Goal: Information Seeking & Learning: Learn about a topic

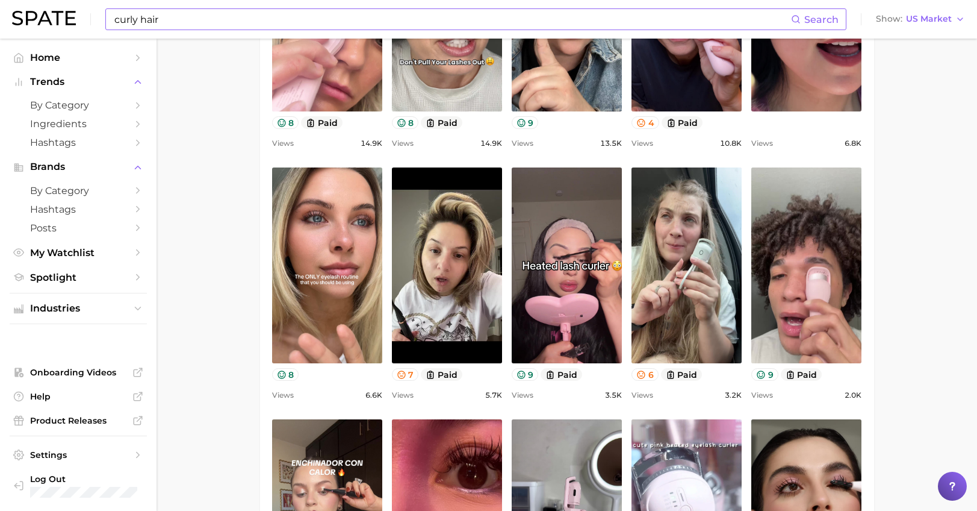
click at [146, 21] on input "curly hair" at bounding box center [452, 19] width 678 height 20
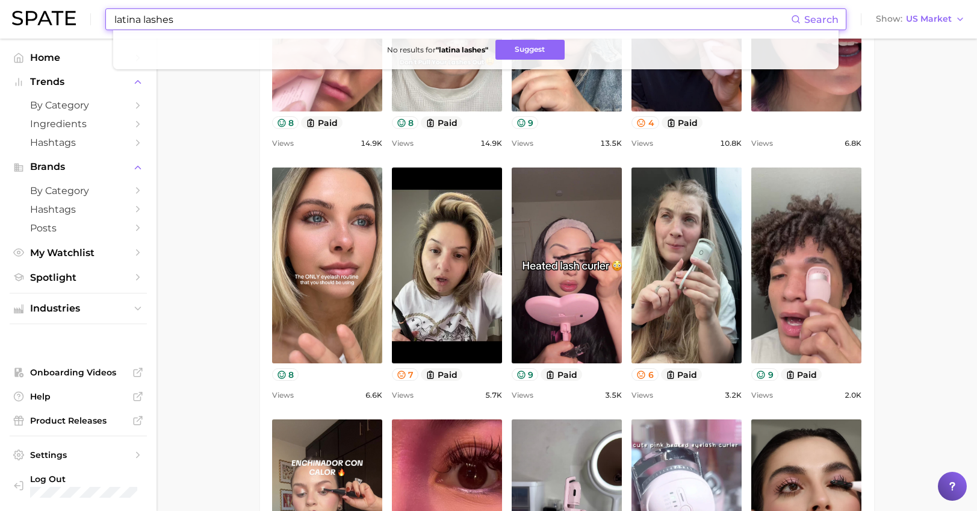
click at [160, 20] on input "latina lashes" at bounding box center [452, 19] width 678 height 20
click at [166, 20] on input "latina eyelashes" at bounding box center [452, 19] width 678 height 20
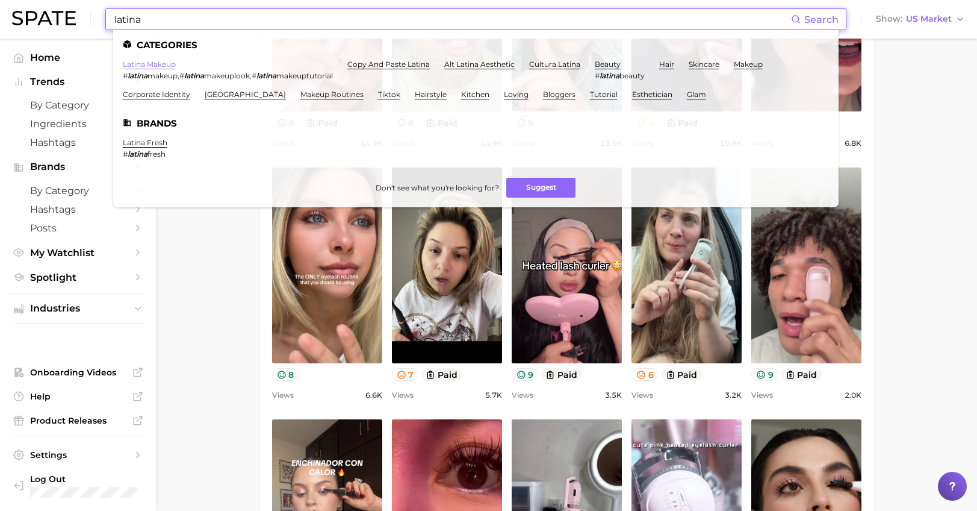
type input "latina"
click at [160, 66] on link "latina makeup" at bounding box center [149, 64] width 53 height 9
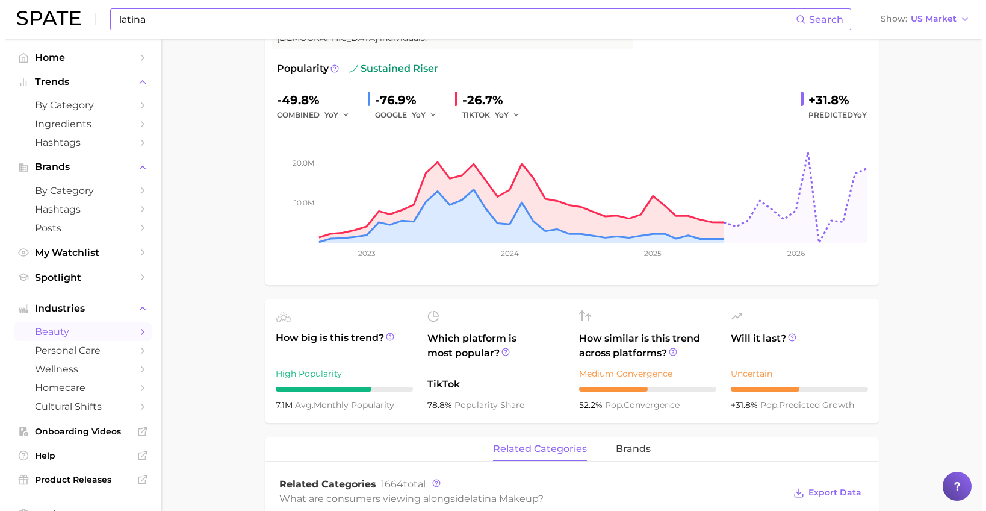
scroll to position [482, 0]
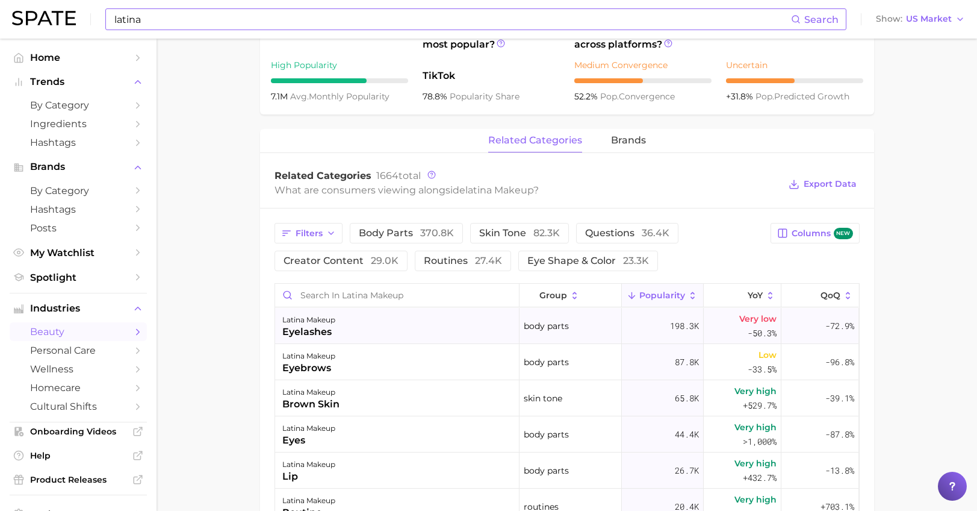
click at [299, 313] on div "latina makeup" at bounding box center [308, 320] width 53 height 14
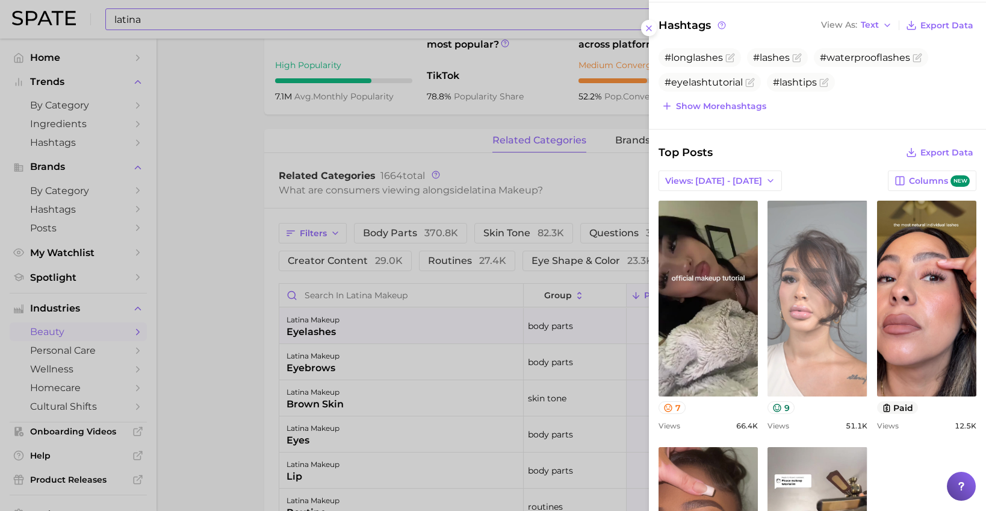
scroll to position [241, 0]
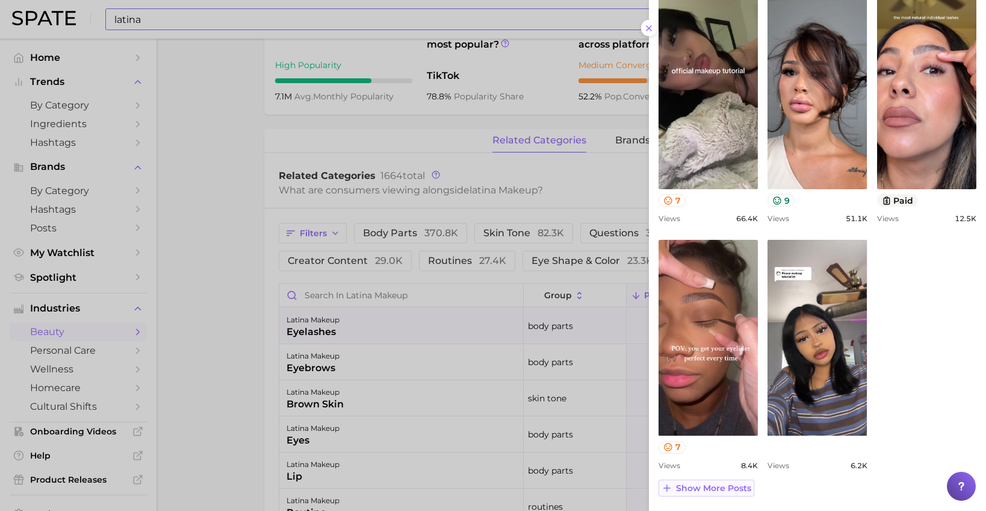
click at [703, 489] on span "Show more posts" at bounding box center [713, 488] width 75 height 10
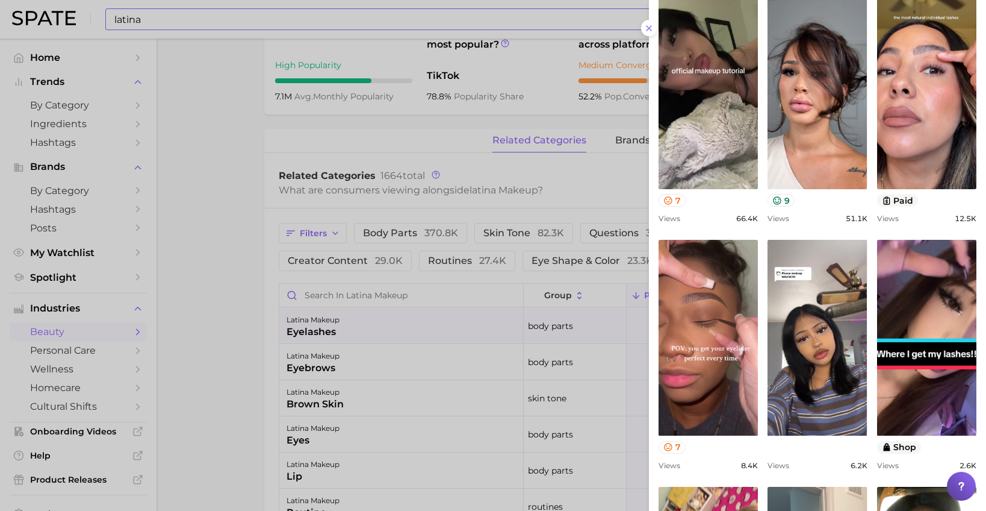
click at [665, 223] on div "view post on TikTok 7 Views 66.4k view post on TikTok 9 Views 51.1k view post o…" at bounding box center [818, 471] width 318 height 956
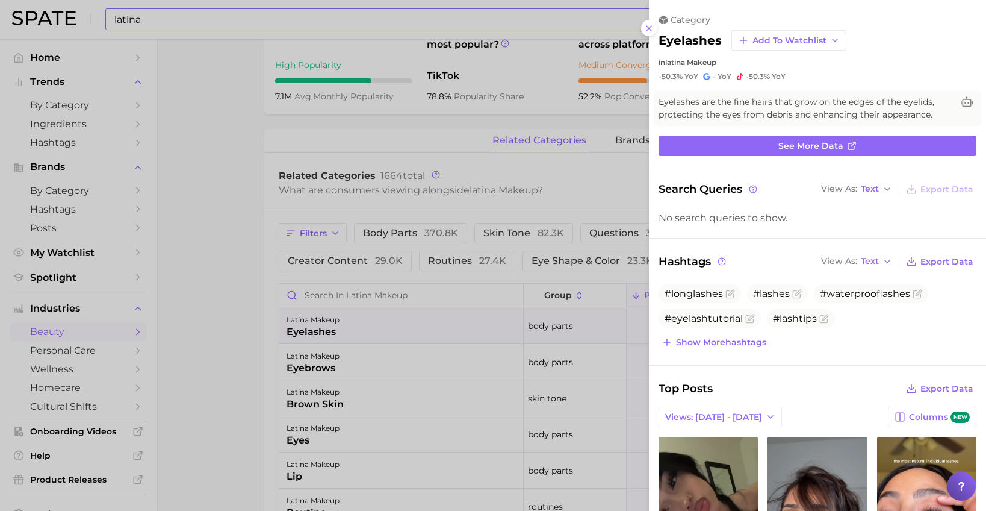
scroll to position [120, 0]
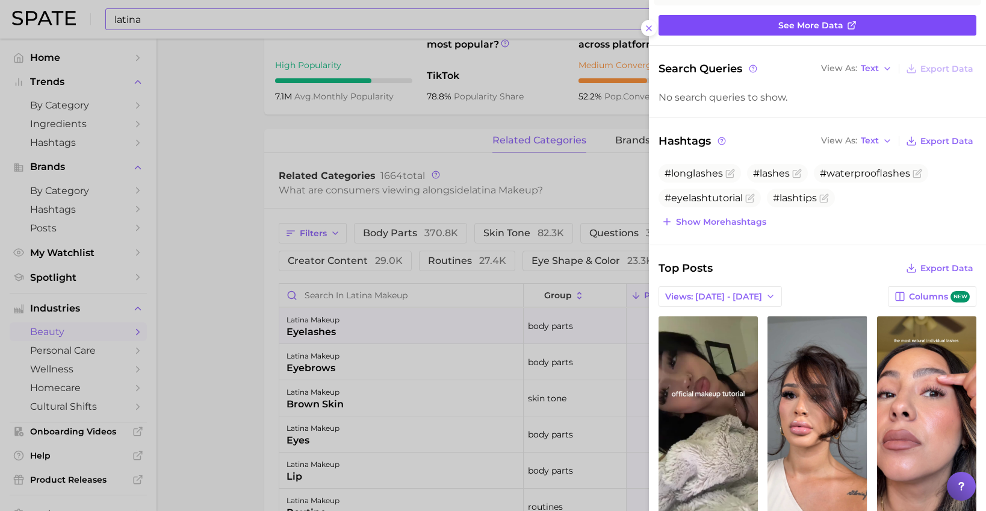
click at [826, 27] on span "See more data" at bounding box center [811, 25] width 65 height 10
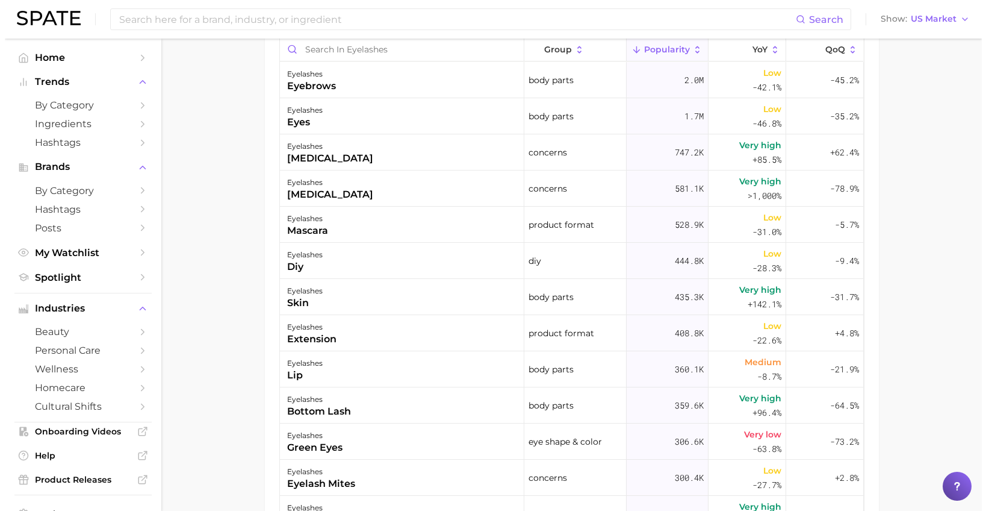
scroll to position [723, 0]
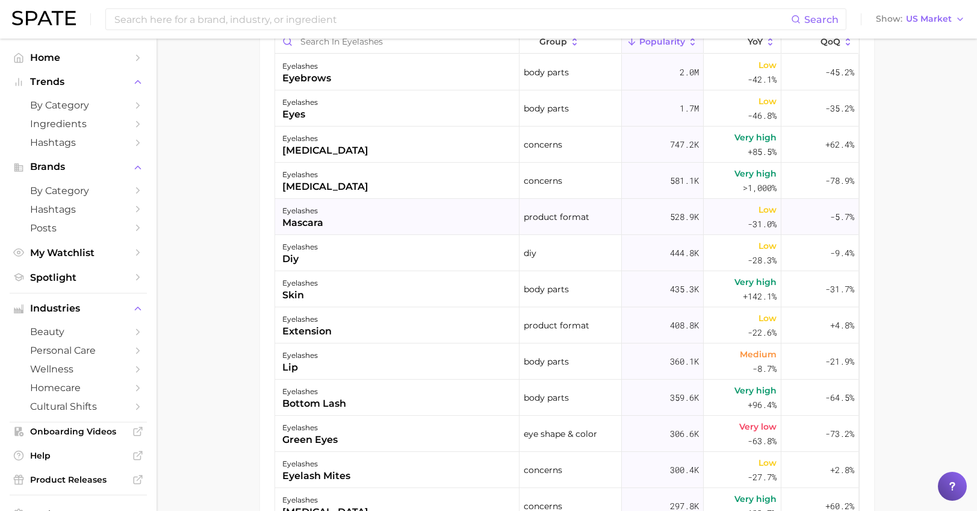
click at [290, 227] on div "mascara" at bounding box center [302, 223] width 41 height 14
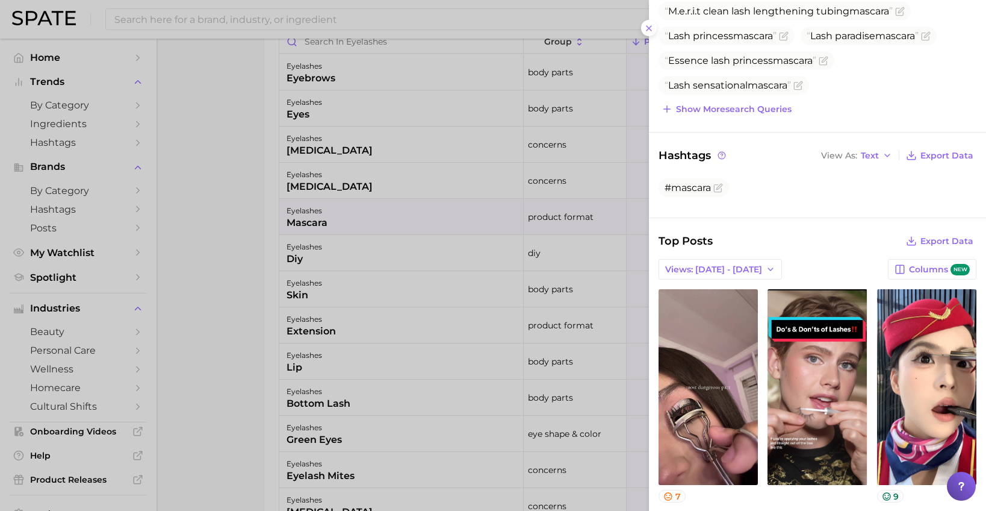
scroll to position [0, 0]
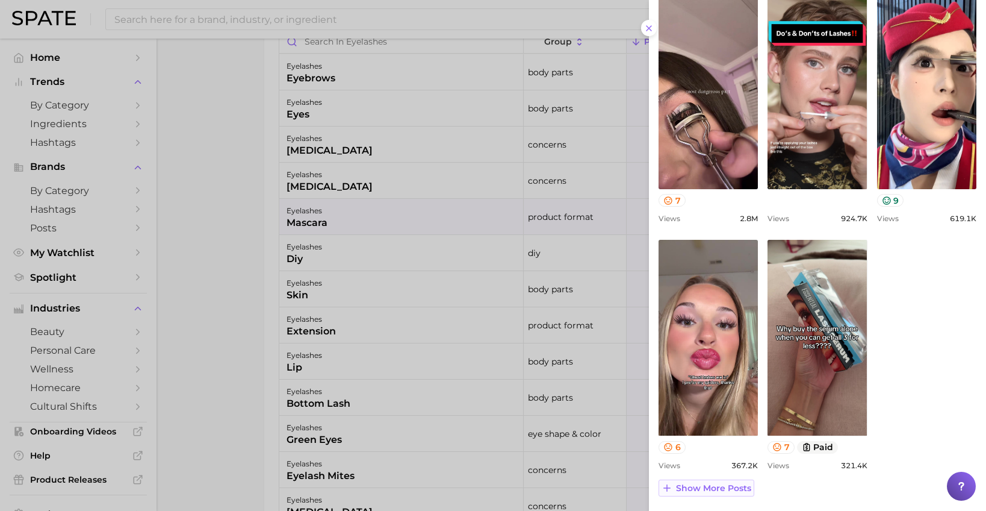
click at [737, 483] on span "Show more posts" at bounding box center [713, 488] width 75 height 10
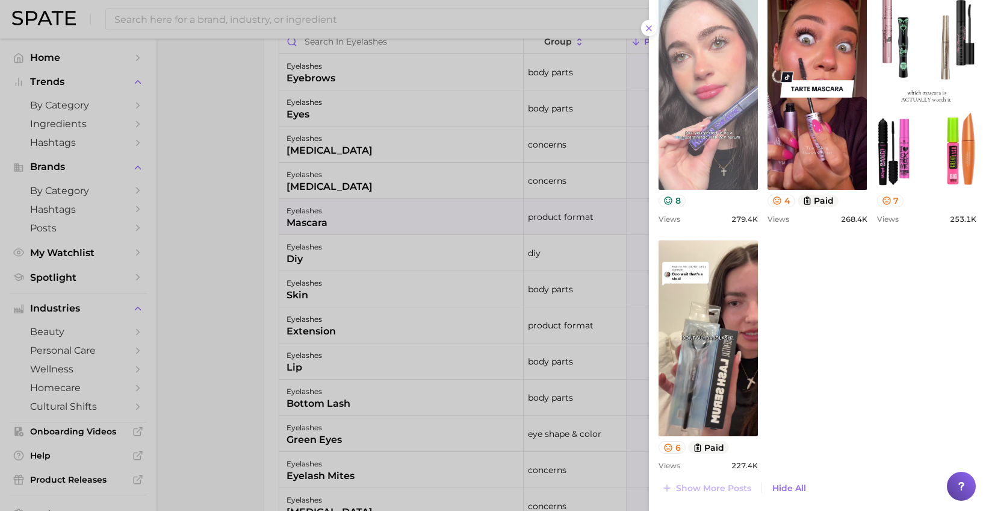
click at [652, 26] on icon at bounding box center [649, 28] width 10 height 10
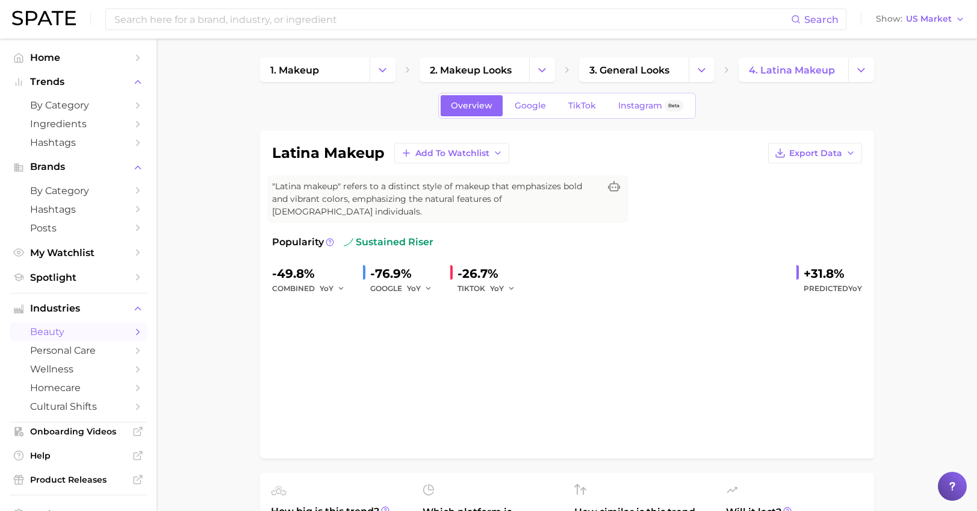
type input "latina"
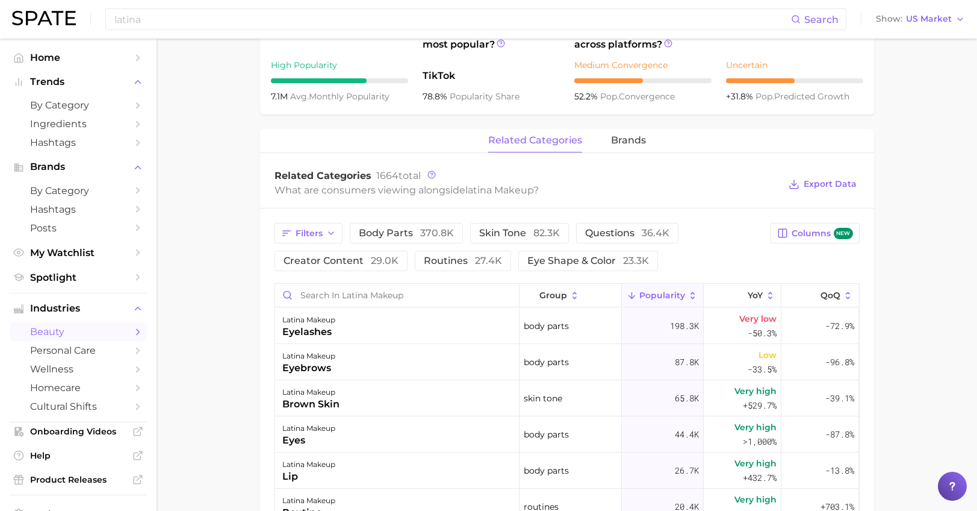
click at [907, 161] on main "1. makeup 2. makeup looks 3. general looks 4. latina makeup Overview Google Tik…" at bounding box center [567, 212] width 821 height 1311
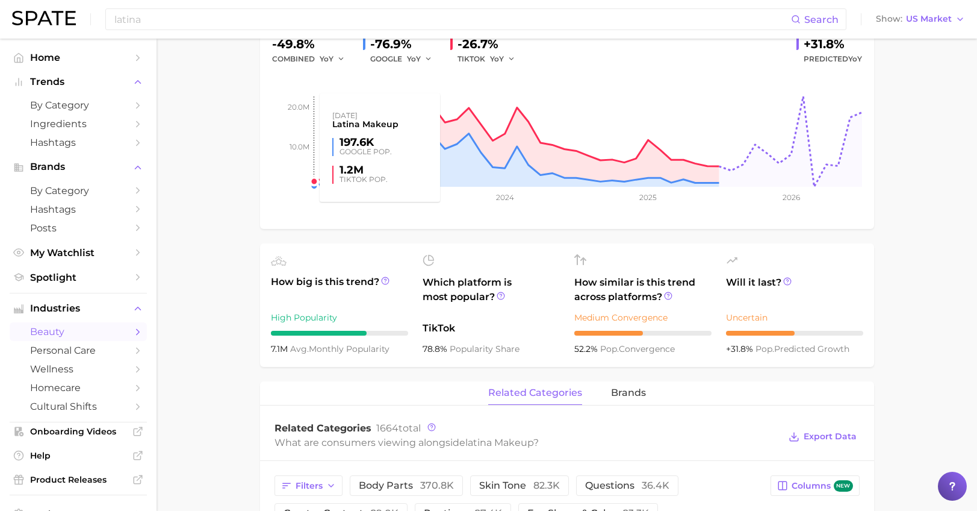
scroll to position [0, 0]
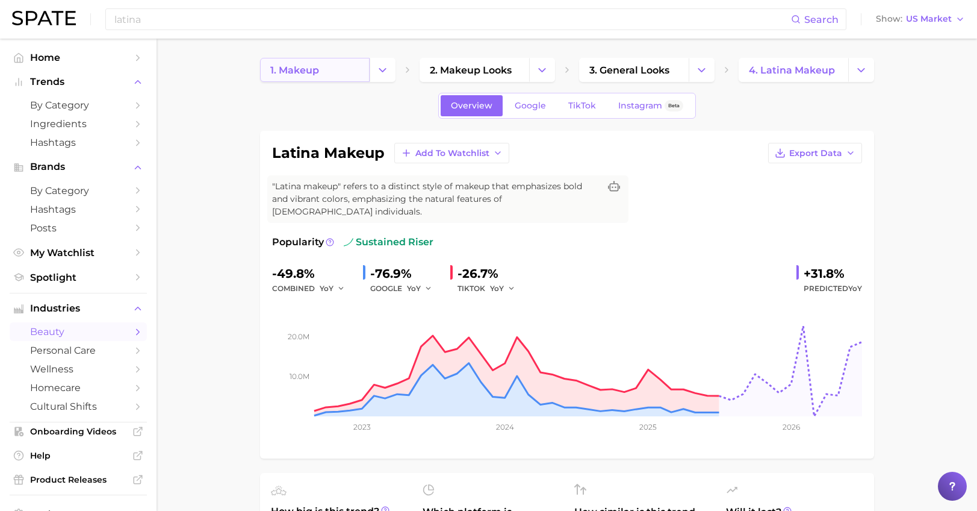
click at [326, 73] on link "1. makeup" at bounding box center [315, 70] width 110 height 24
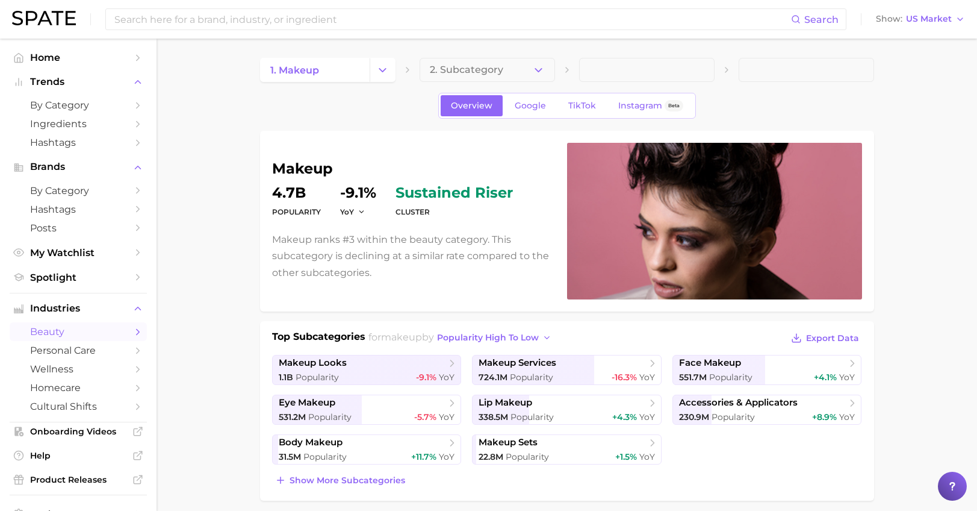
click at [179, 19] on input at bounding box center [452, 19] width 678 height 20
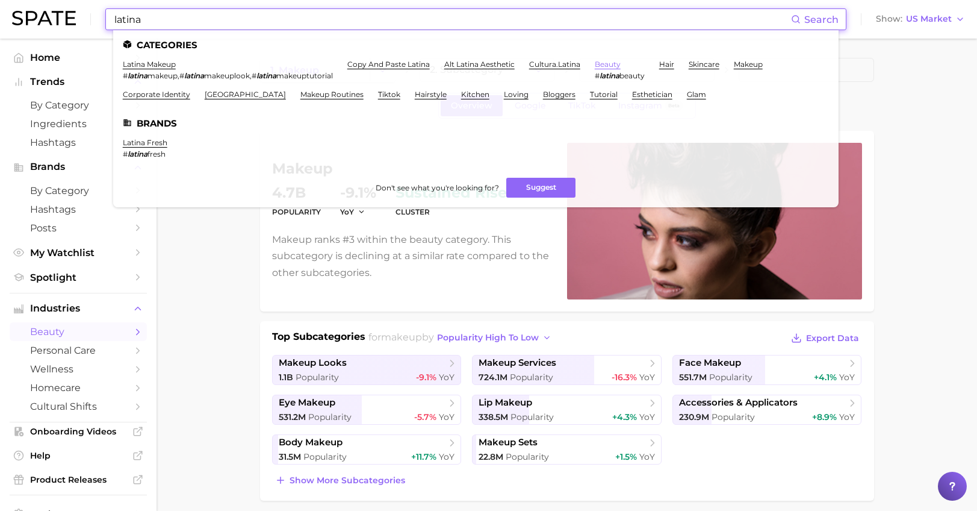
type input "latina"
click at [610, 61] on link "beauty" at bounding box center [608, 64] width 26 height 9
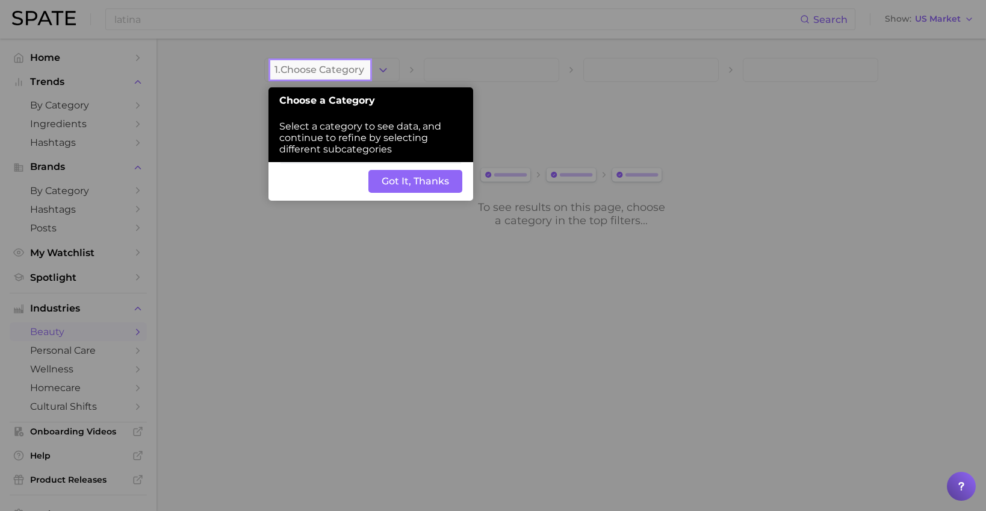
click at [446, 182] on button "Got It, Thanks" at bounding box center [416, 181] width 94 height 23
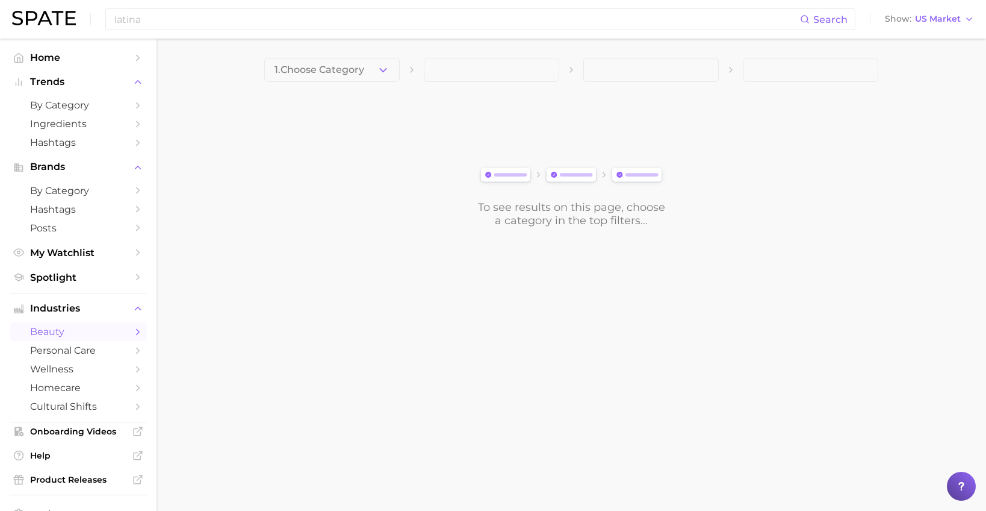
click at [210, 139] on main "1. Choose Category To see results on this page, choose a category in the top fi…" at bounding box center [572, 163] width 830 height 249
click at [210, 17] on input "latina" at bounding box center [456, 19] width 687 height 20
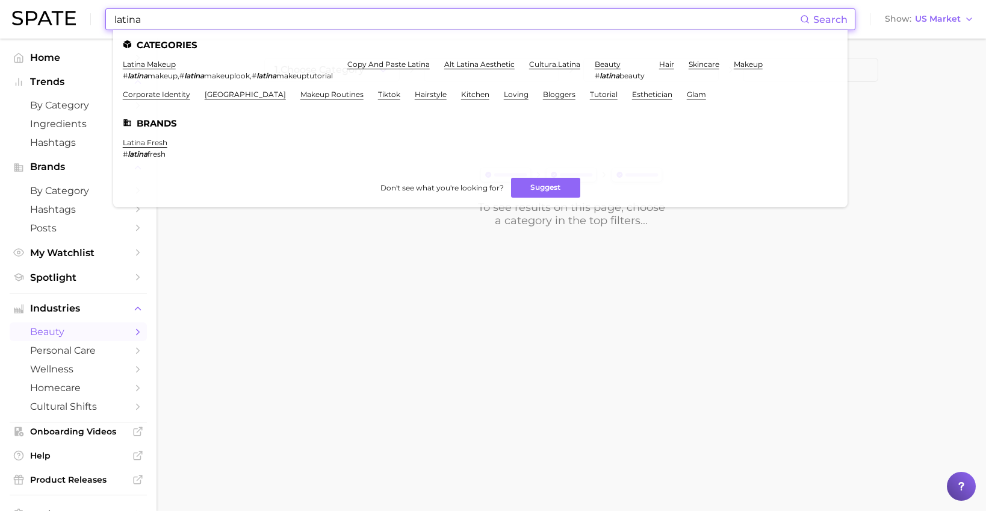
click at [161, 72] on span "makeup" at bounding box center [163, 75] width 30 height 9
click at [161, 66] on link "latina makeup" at bounding box center [149, 64] width 53 height 9
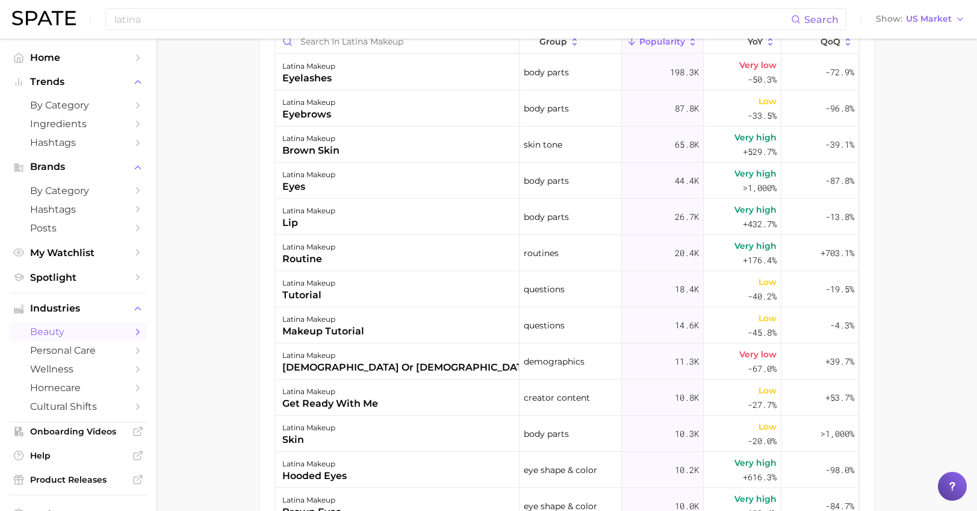
scroll to position [706, 0]
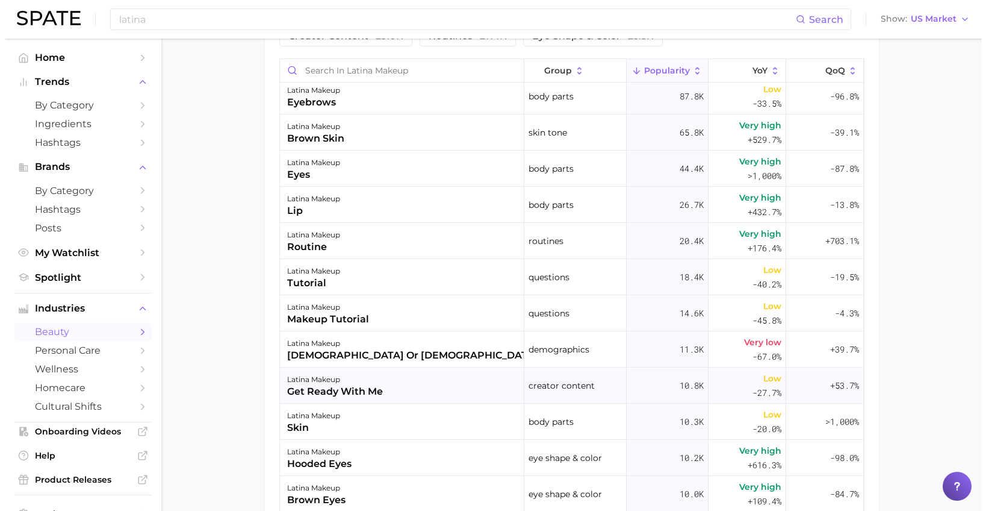
scroll to position [60, 0]
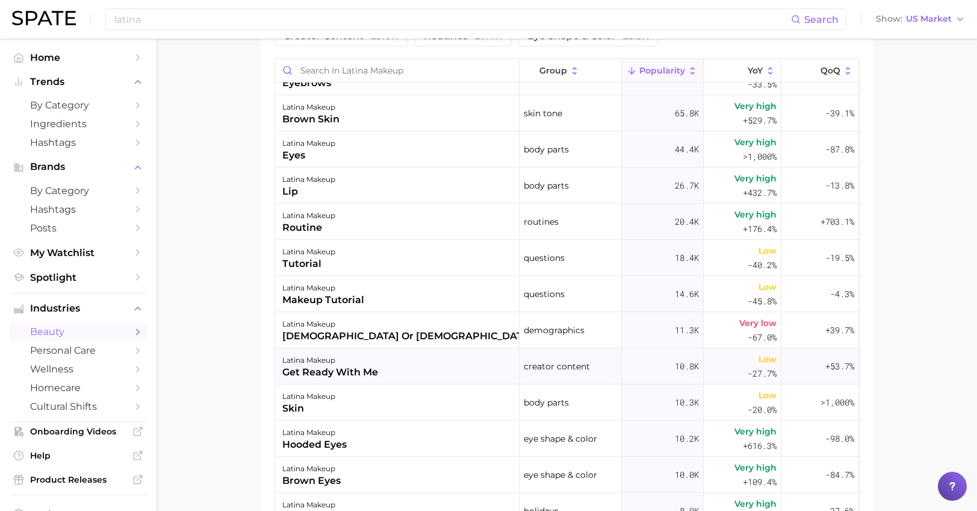
click at [338, 365] on div "get ready with me" at bounding box center [330, 372] width 96 height 14
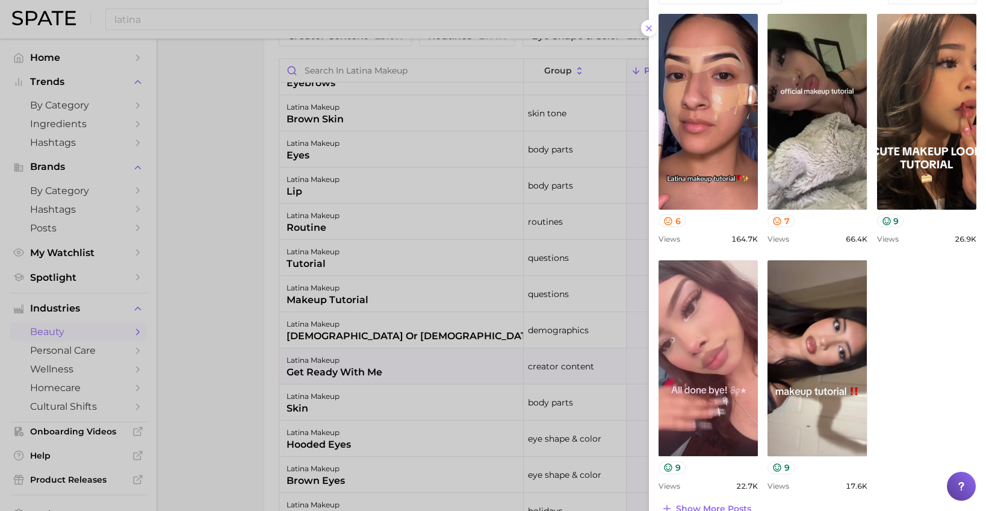
scroll to position [456, 0]
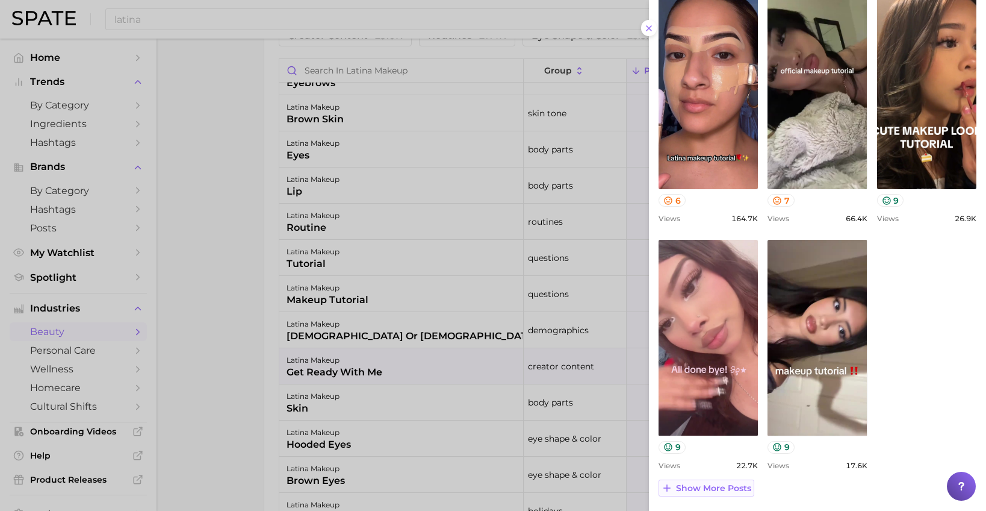
click at [700, 487] on span "Show more posts" at bounding box center [713, 488] width 75 height 10
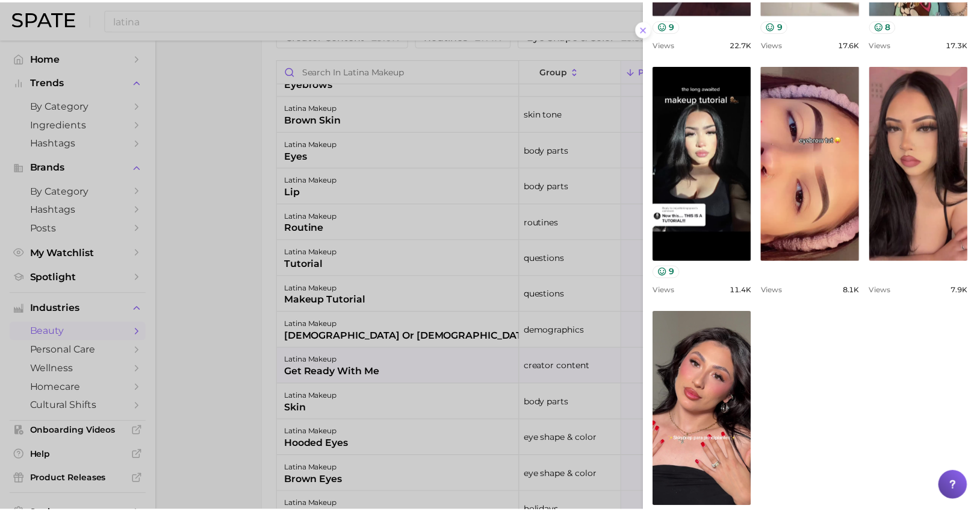
scroll to position [936, 0]
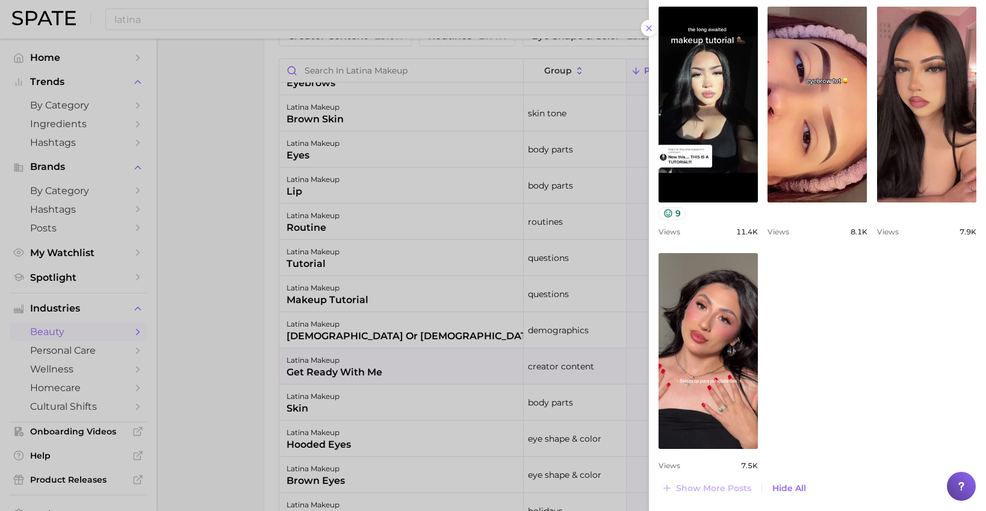
drag, startPoint x: 649, startPoint y: 25, endPoint x: 636, endPoint y: 23, distance: 13.4
click at [648, 26] on icon at bounding box center [649, 28] width 10 height 10
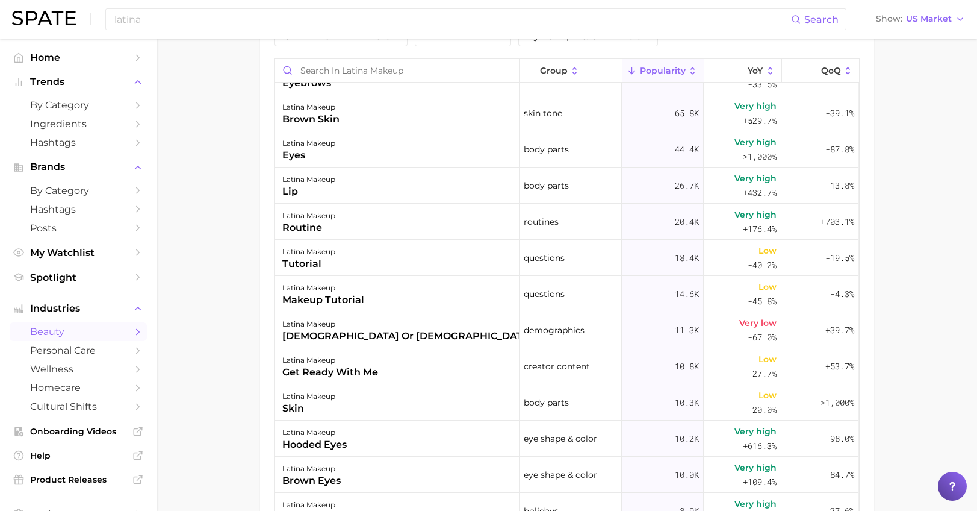
scroll to position [767, 0]
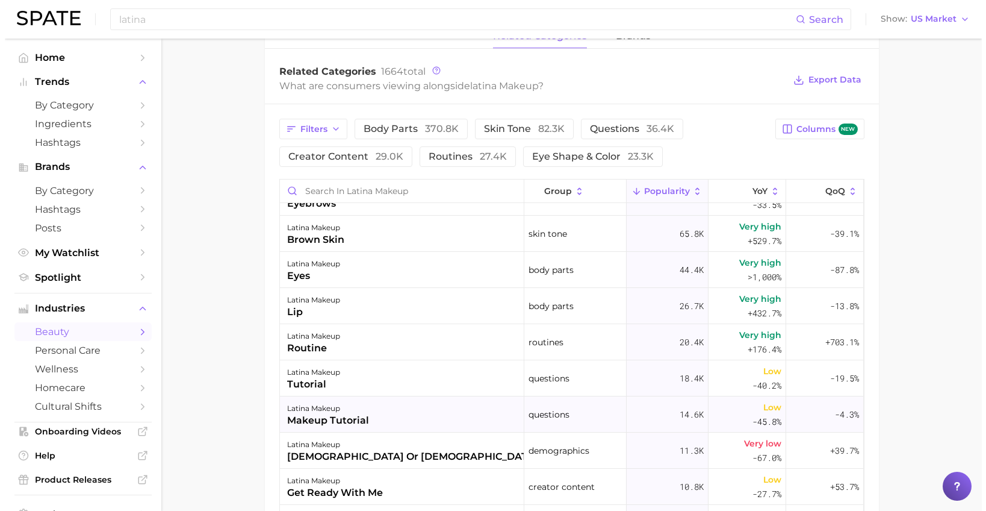
scroll to position [0, 0]
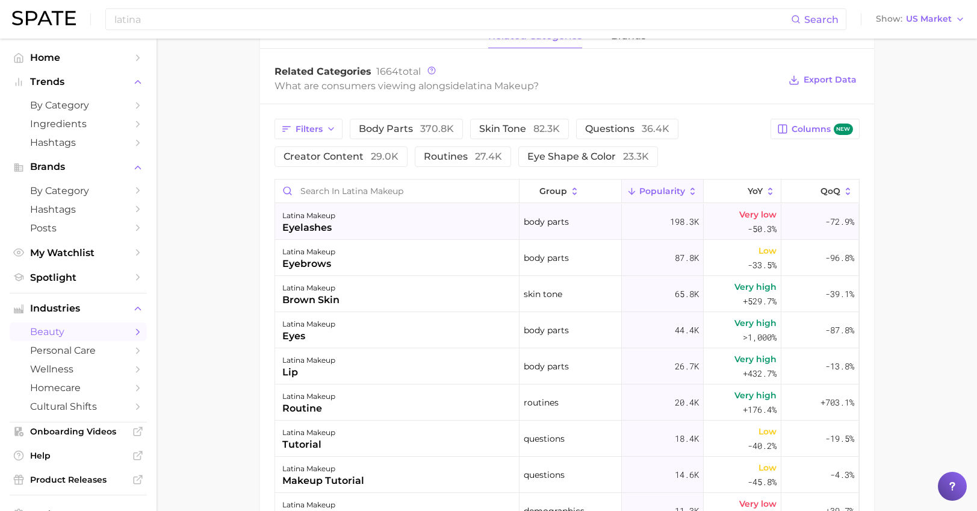
click at [306, 208] on div "latina makeup" at bounding box center [308, 215] width 53 height 14
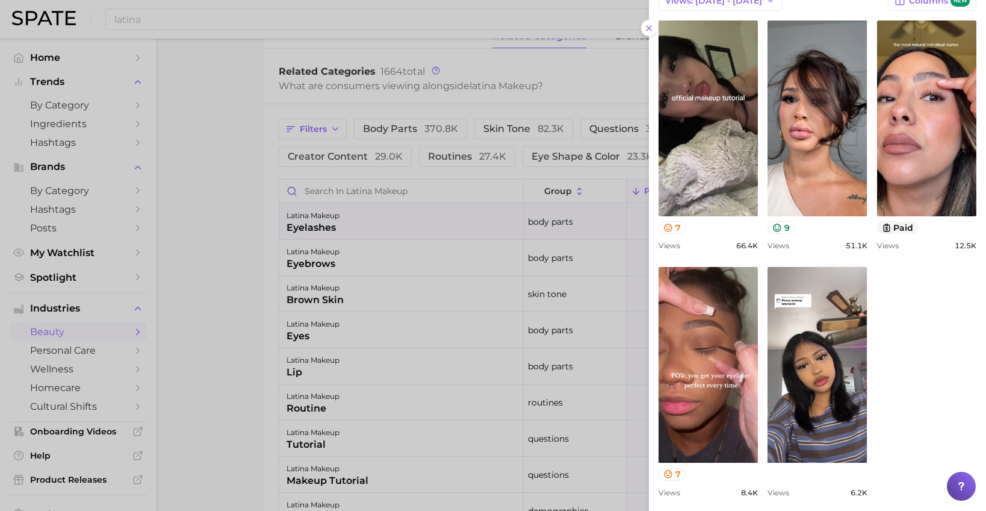
scroll to position [443, 0]
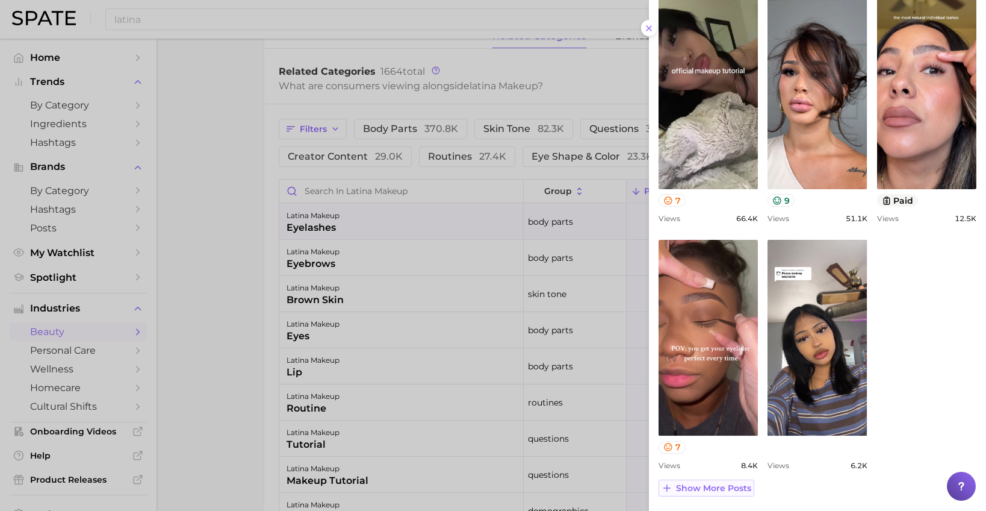
click at [713, 493] on button "Show more posts" at bounding box center [707, 487] width 96 height 17
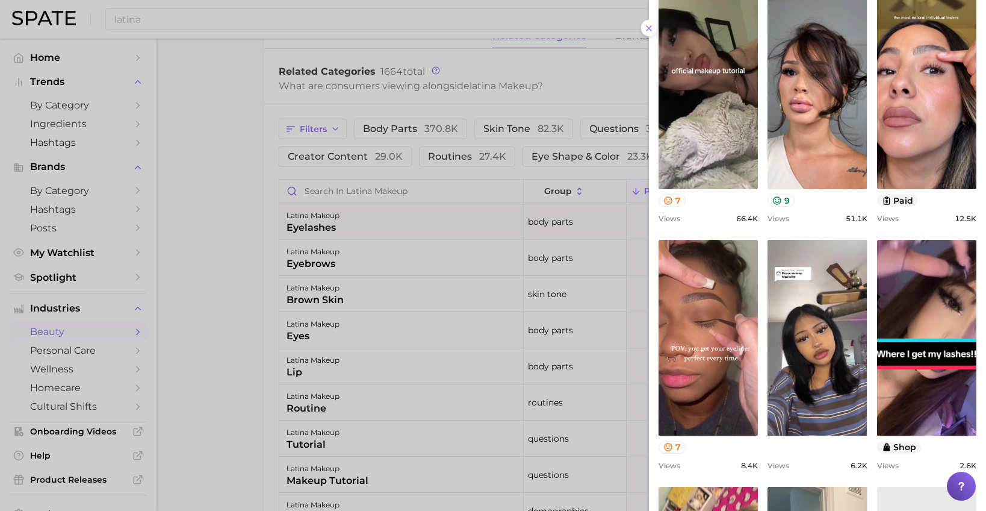
scroll to position [0, 0]
click at [649, 24] on icon at bounding box center [649, 28] width 10 height 10
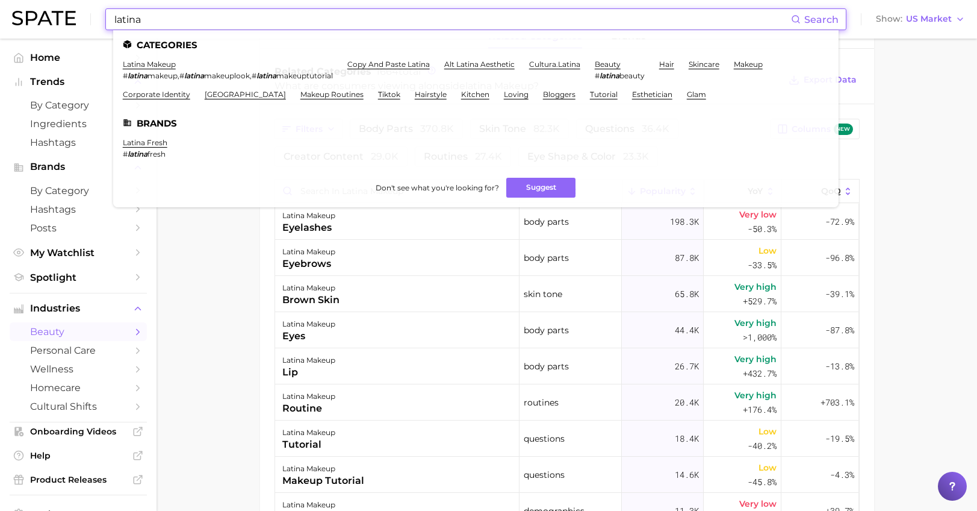
click at [125, 29] on input "latina" at bounding box center [452, 19] width 678 height 20
click at [125, 25] on input "latina" at bounding box center [452, 19] width 678 height 20
click at [124, 16] on input "latina" at bounding box center [452, 19] width 678 height 20
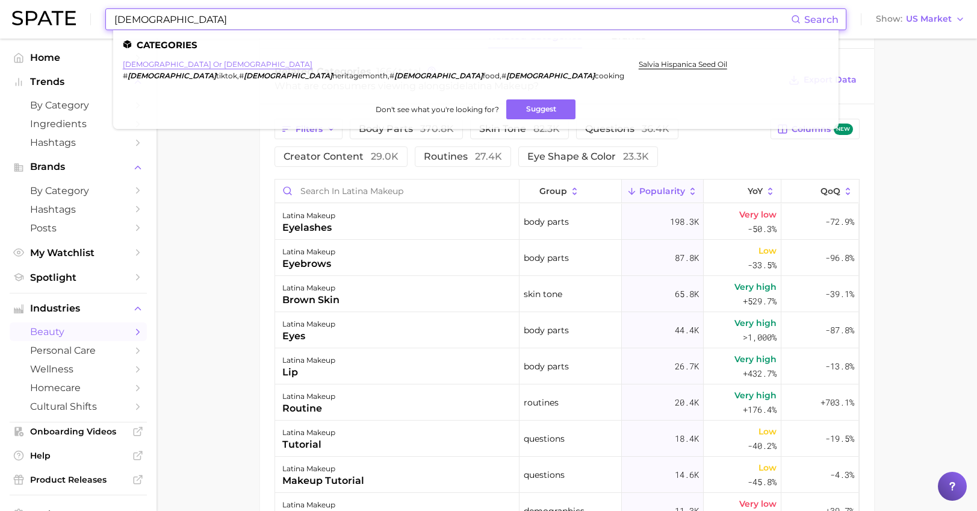
type input "[DEMOGRAPHIC_DATA]"
click at [155, 65] on link "[DEMOGRAPHIC_DATA] or [DEMOGRAPHIC_DATA]" at bounding box center [218, 64] width 190 height 9
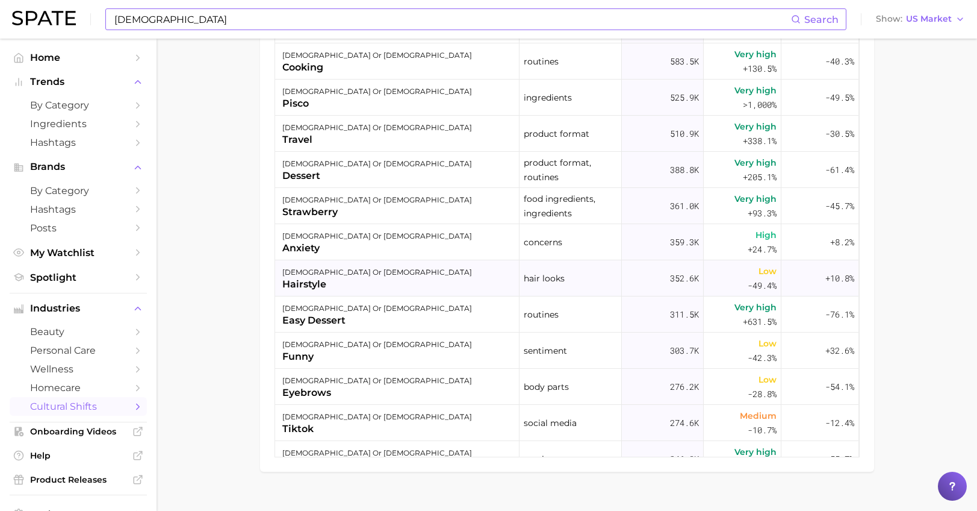
click at [299, 277] on div "hairstyle" at bounding box center [377, 284] width 190 height 14
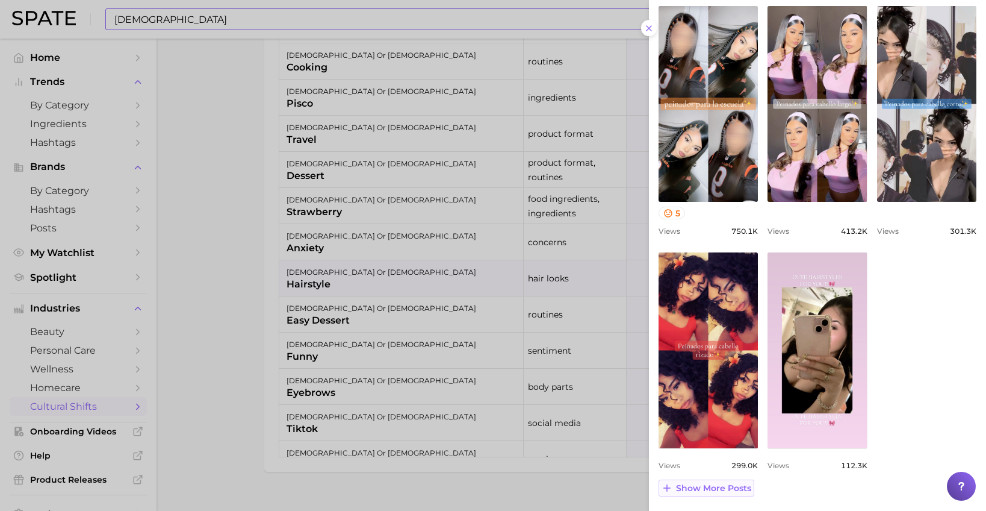
click at [707, 483] on span "Show more posts" at bounding box center [713, 488] width 75 height 10
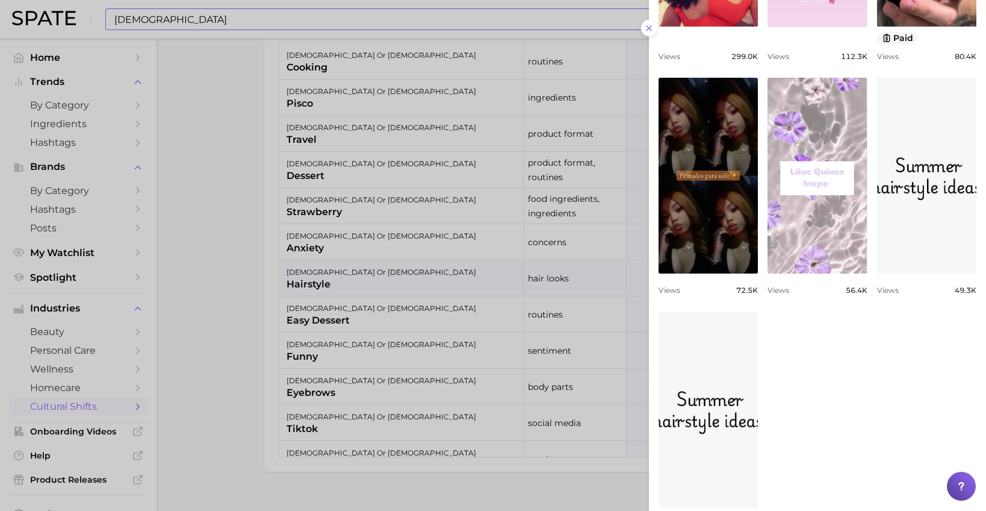
click at [824, 355] on div "view post on TikTok 5 Views 750.1k view post on TikTok Views 413.2k view post o…" at bounding box center [818, 57] width 318 height 944
click at [645, 22] on button at bounding box center [649, 28] width 16 height 16
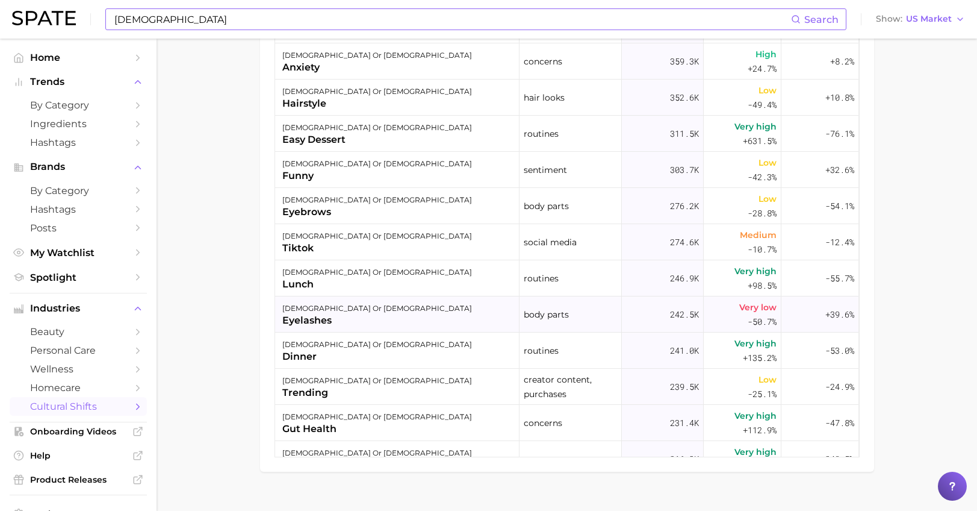
click at [306, 301] on div "[DEMOGRAPHIC_DATA] or [DEMOGRAPHIC_DATA]" at bounding box center [377, 308] width 190 height 14
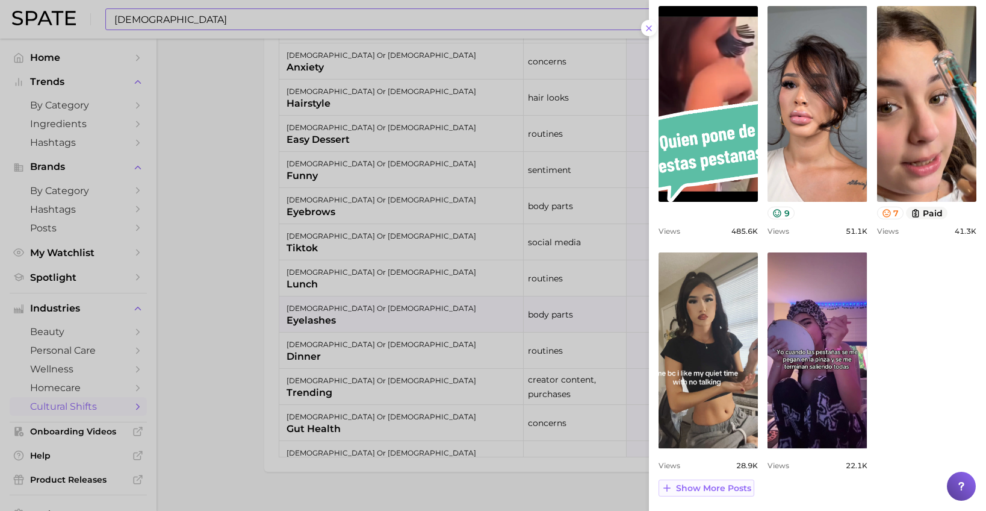
click at [734, 486] on span "Show more posts" at bounding box center [713, 488] width 75 height 10
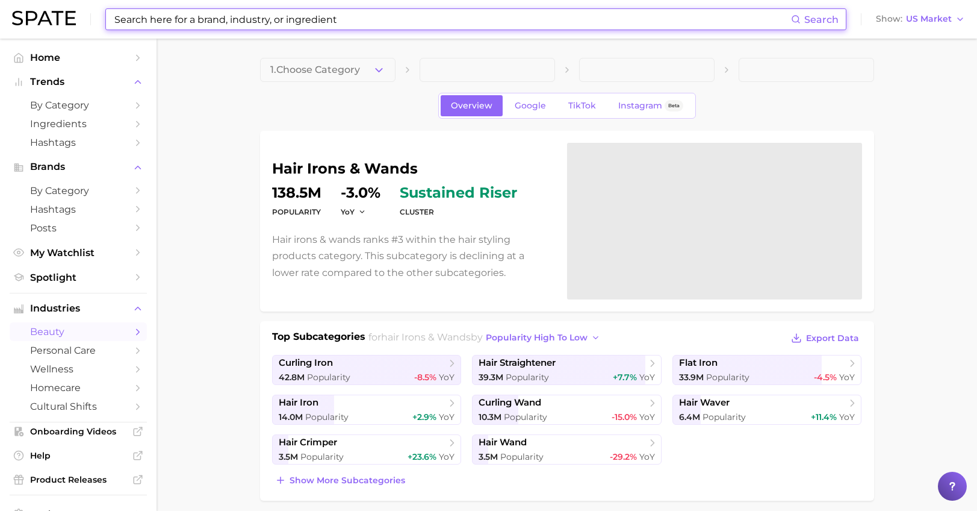
click at [128, 16] on input at bounding box center [452, 19] width 678 height 20
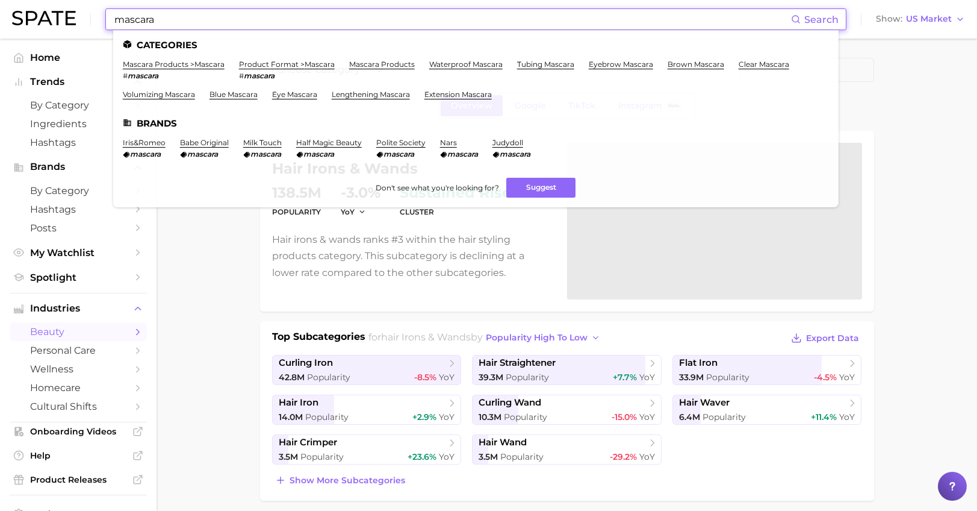
type input "mascara t"
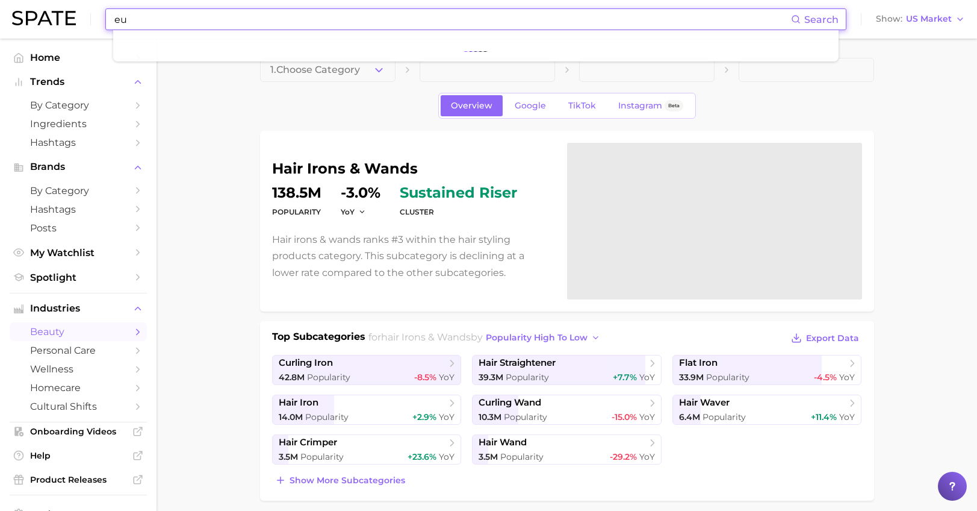
type input "e"
type input "y"
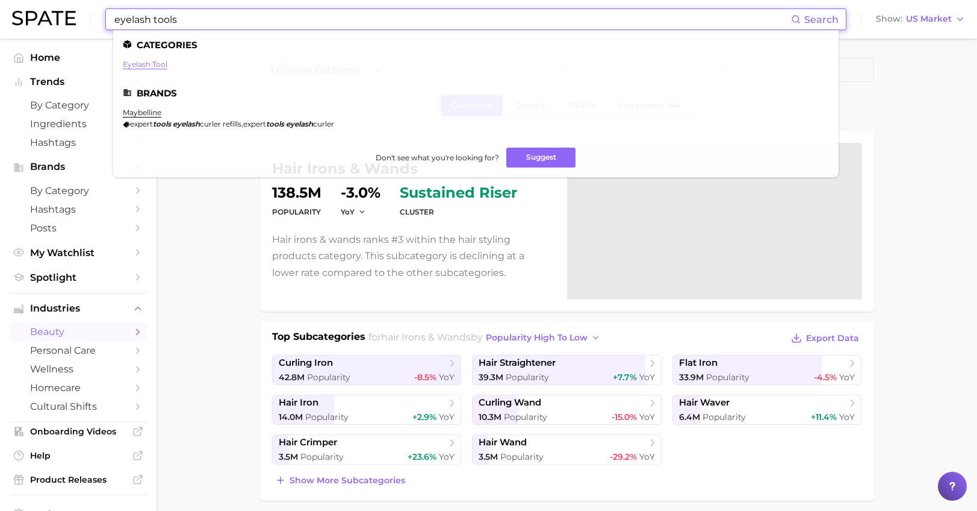
type input "eyelash tools"
click at [144, 63] on link "eyelash tool" at bounding box center [145, 64] width 45 height 9
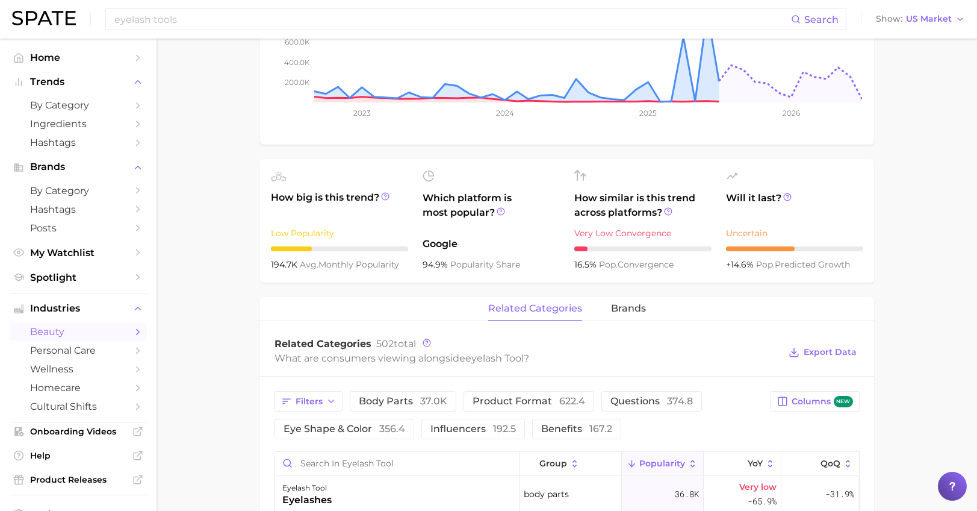
click at [247, 212] on main "1. makeup 2. eye makeup 3. eyelash products 4. eyelash tool Overview Google Tik…" at bounding box center [567, 386] width 821 height 1299
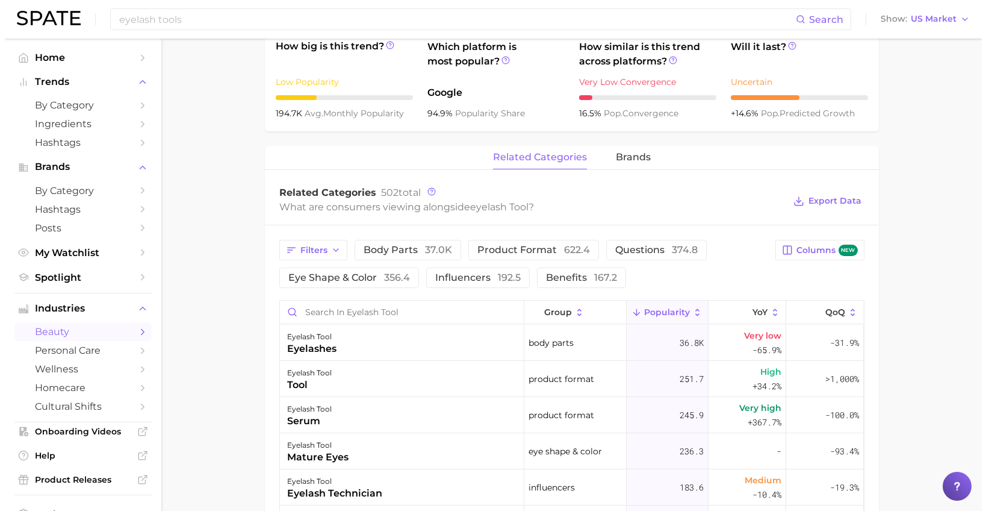
scroll to position [482, 0]
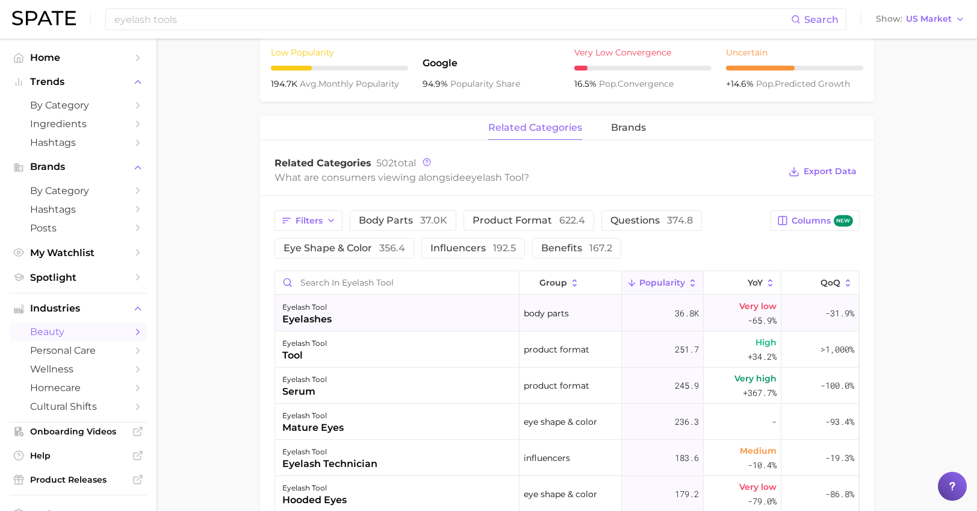
click at [317, 313] on div "eyelashes" at bounding box center [306, 319] width 49 height 14
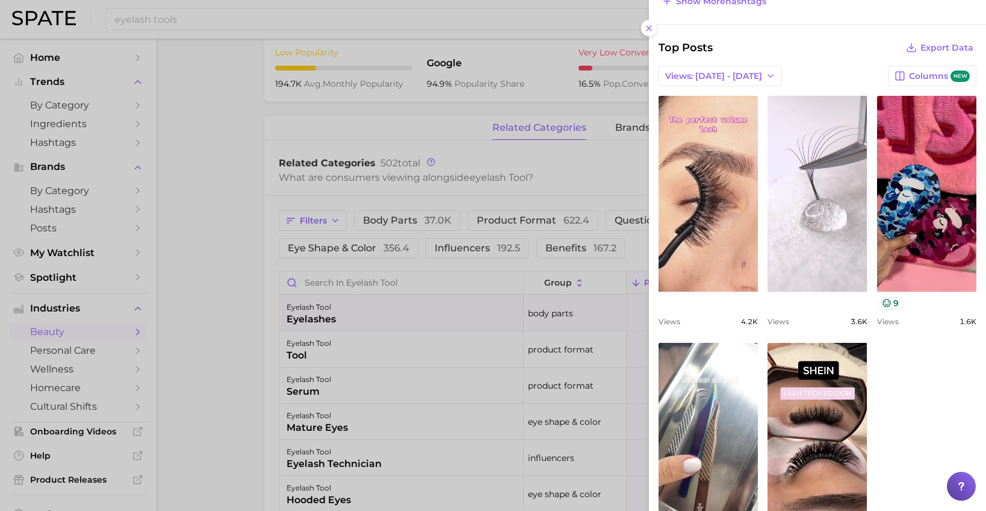
scroll to position [547, 0]
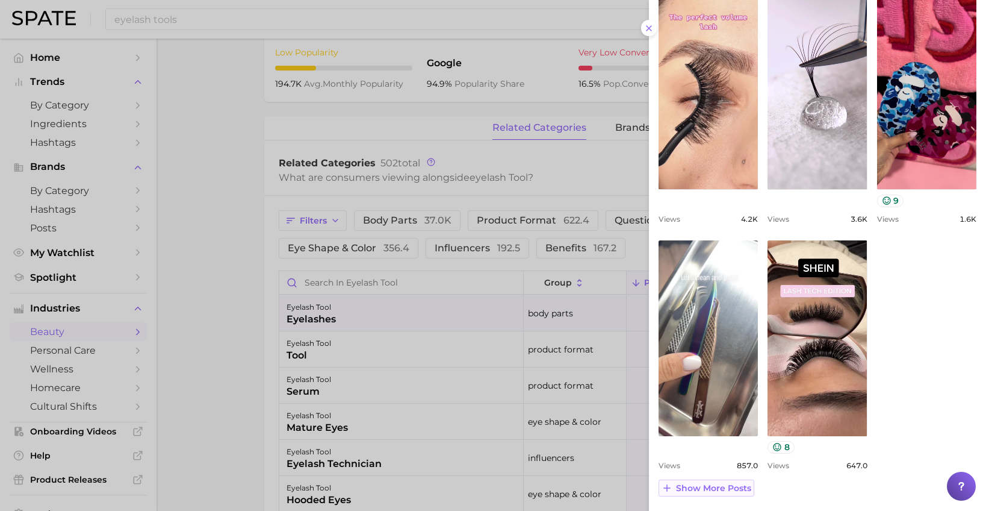
click at [707, 488] on span "Show more posts" at bounding box center [713, 488] width 75 height 10
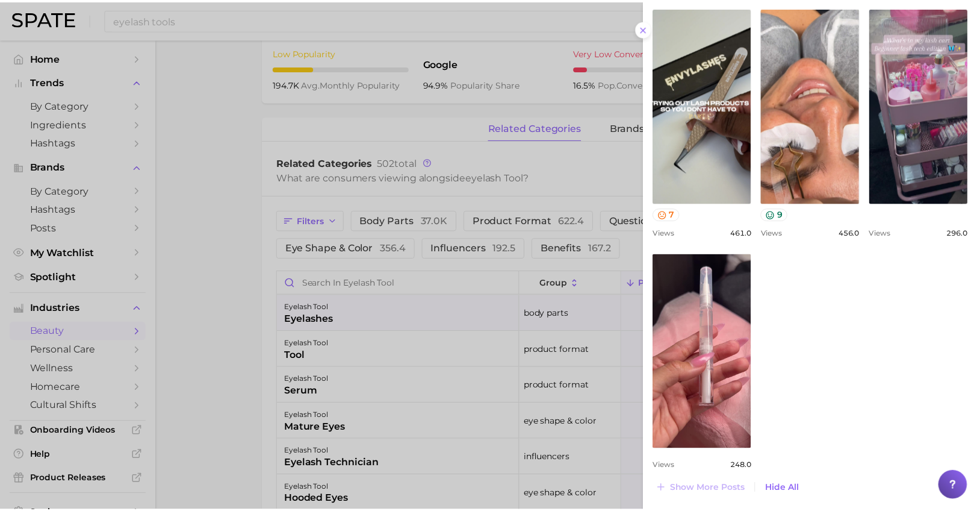
scroll to position [1027, 0]
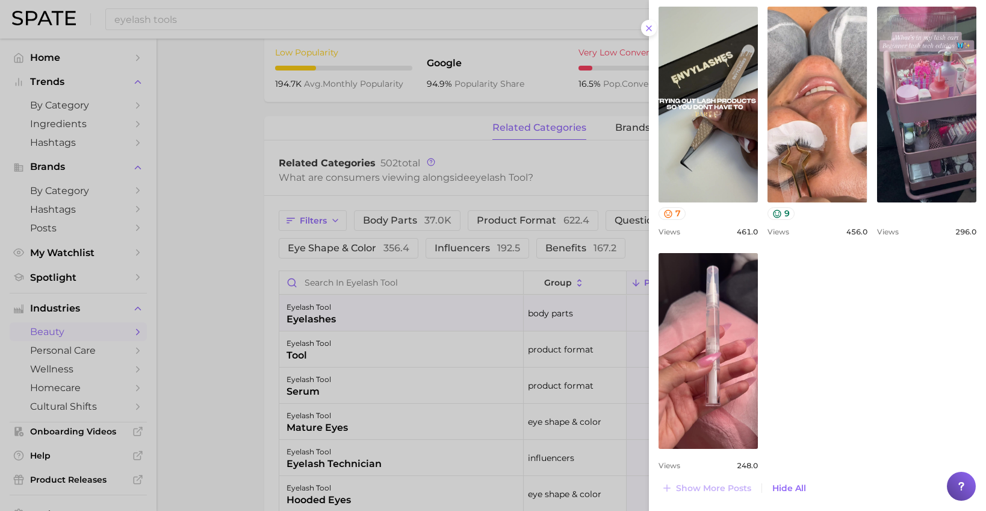
click at [239, 265] on div at bounding box center [493, 255] width 986 height 511
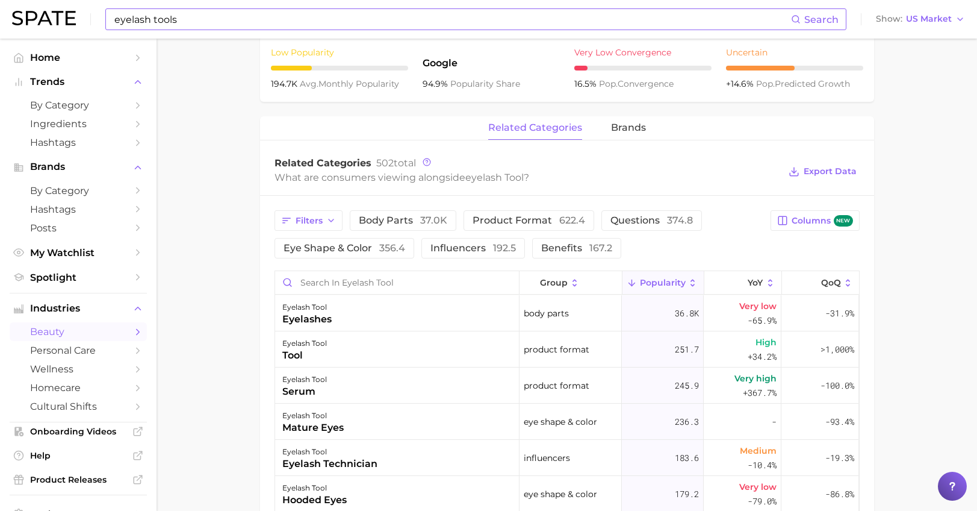
click at [165, 22] on input "eyelash tools" at bounding box center [452, 19] width 678 height 20
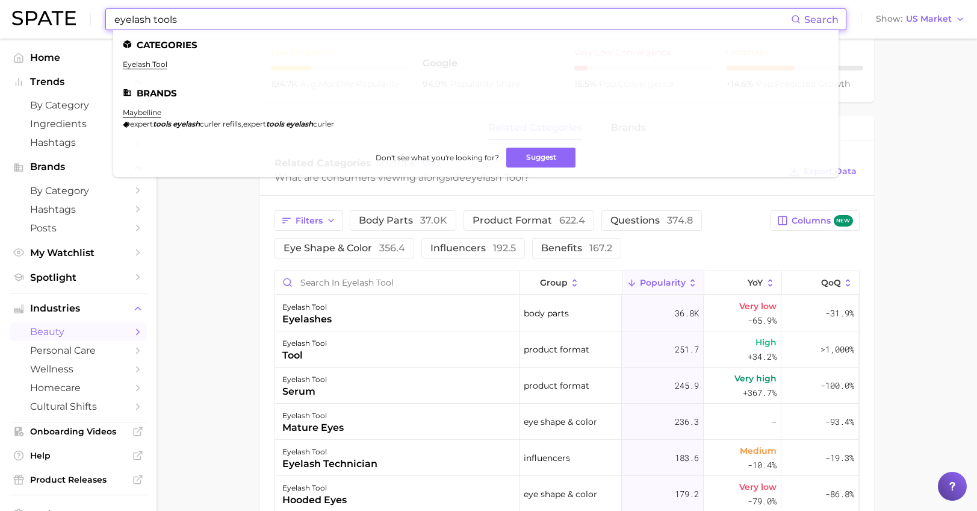
click at [165, 20] on input "eyelash tools" at bounding box center [452, 19] width 678 height 20
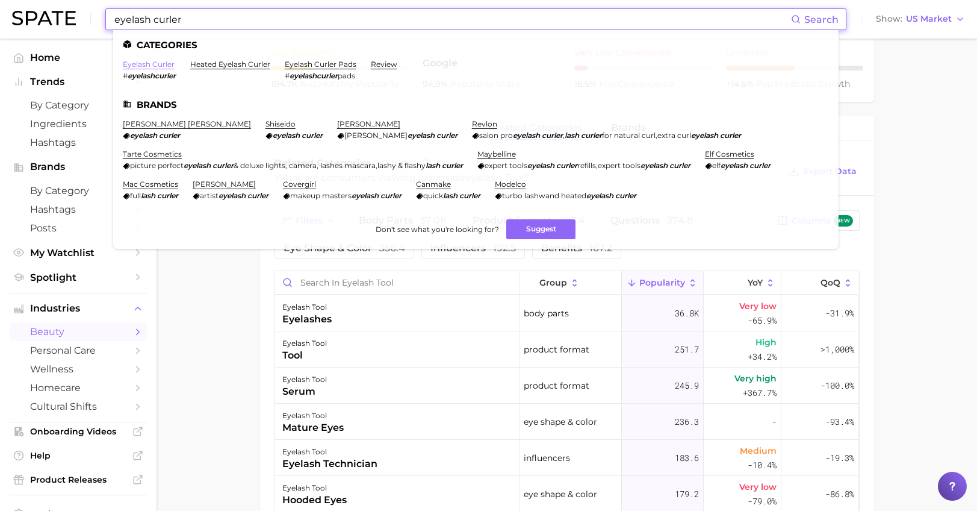
click at [153, 67] on link "eyelash curler" at bounding box center [149, 64] width 52 height 9
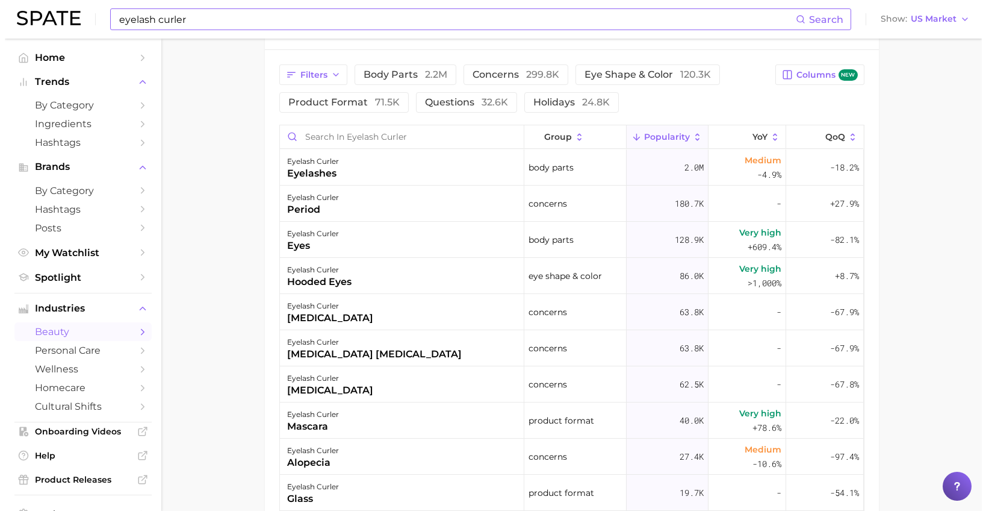
scroll to position [662, 0]
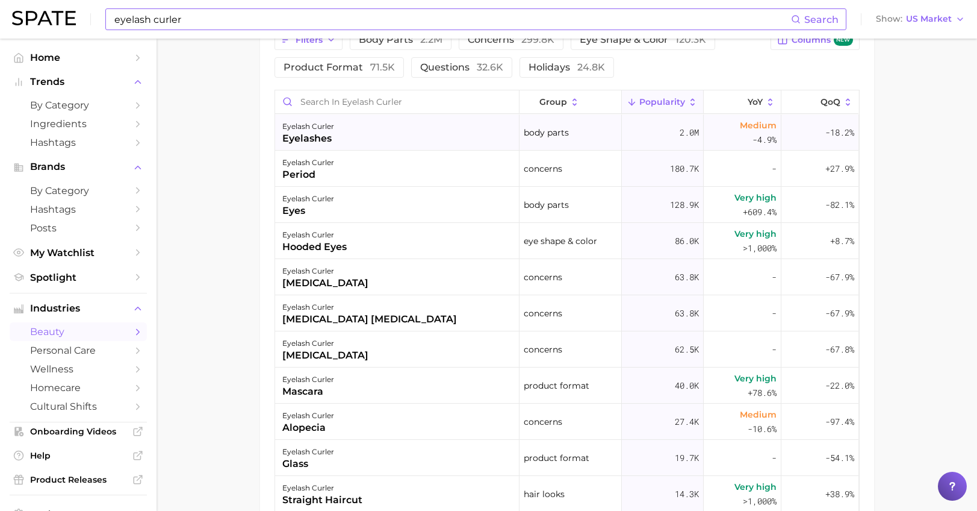
click at [309, 134] on div "eyelashes" at bounding box center [308, 138] width 52 height 14
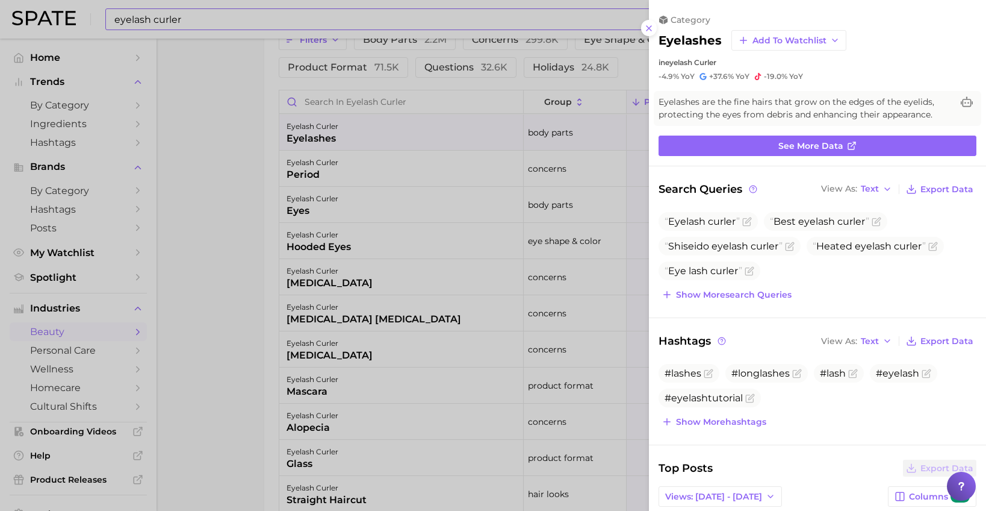
click at [235, 172] on div at bounding box center [493, 255] width 986 height 511
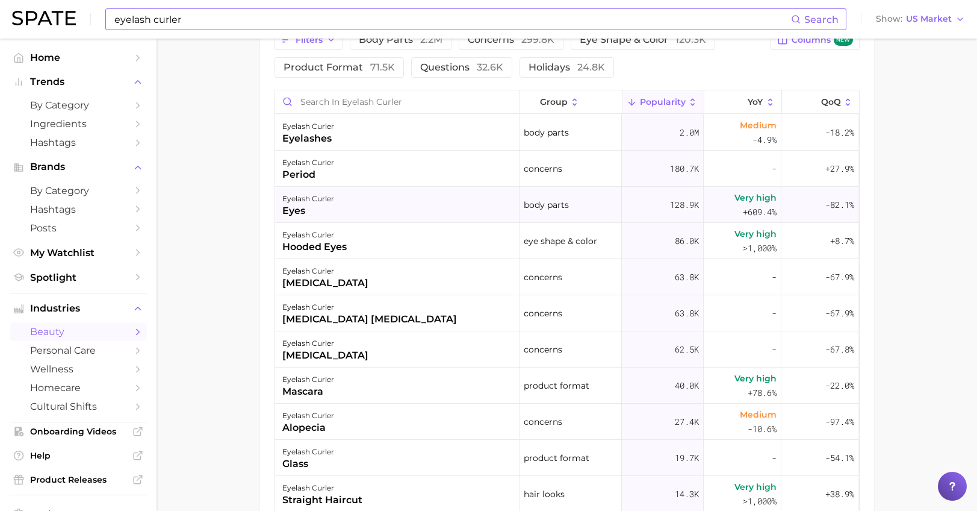
click at [296, 205] on div "eyes" at bounding box center [308, 211] width 52 height 14
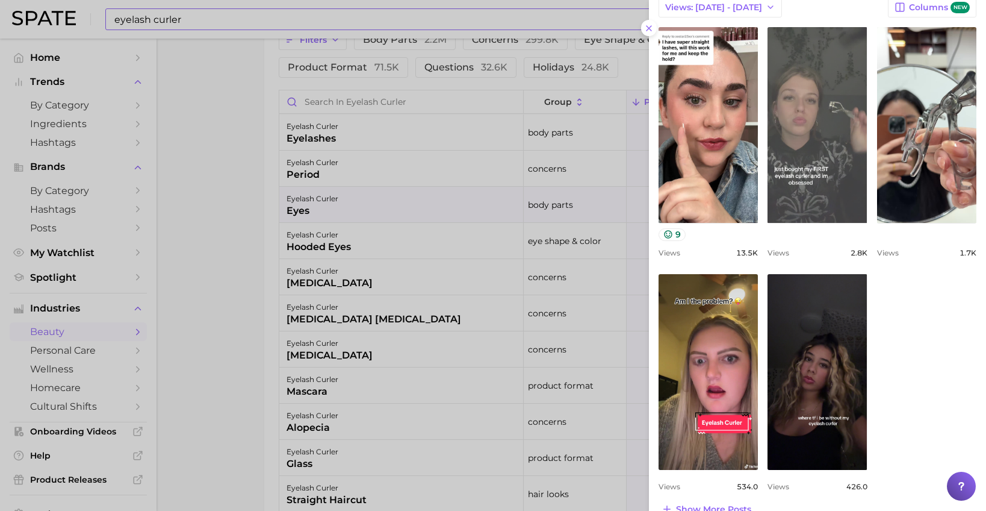
scroll to position [559, 0]
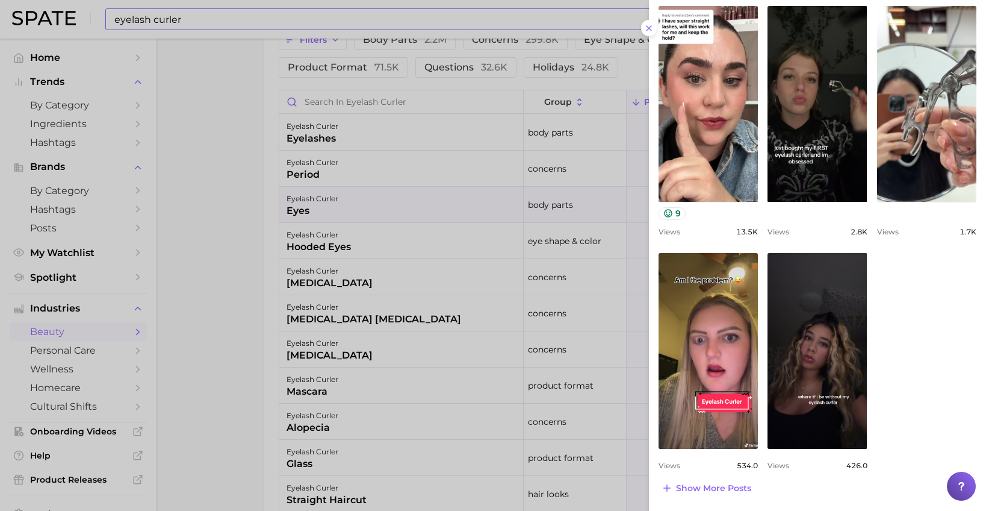
click at [935, 345] on div "view post on TikTok 9 Views 13.5k view post on TikTok Views 2.8k view post on T…" at bounding box center [818, 238] width 318 height 464
click at [695, 491] on span "Show more posts" at bounding box center [713, 488] width 75 height 10
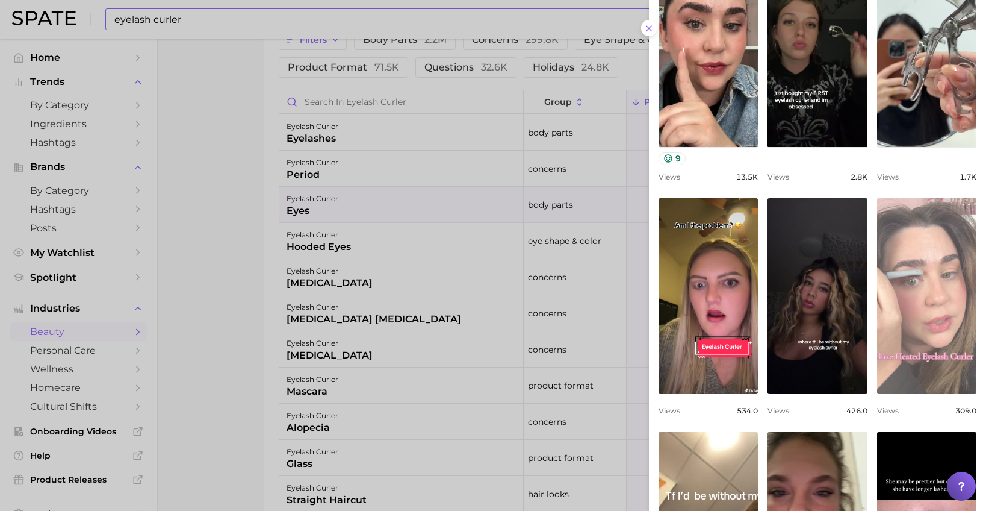
scroll to position [794, 0]
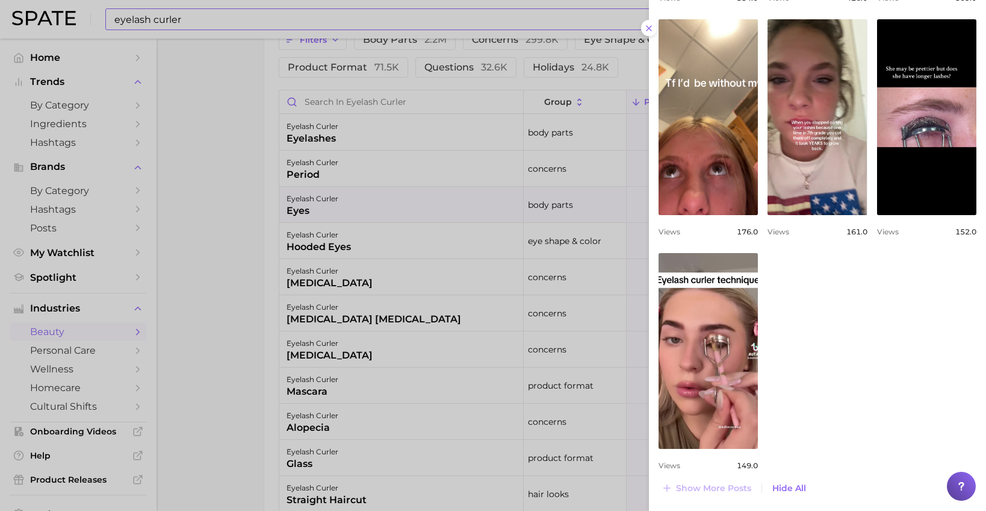
click at [225, 219] on div at bounding box center [493, 255] width 986 height 511
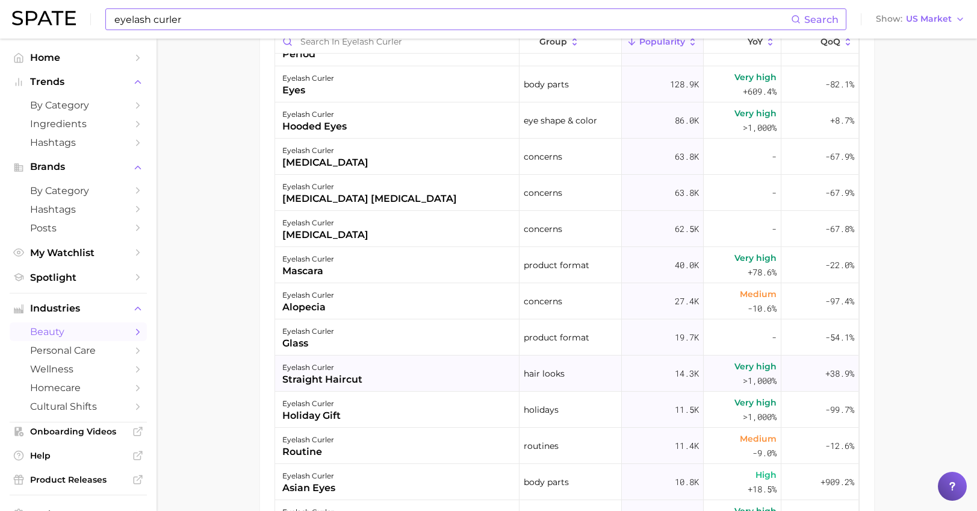
click at [338, 381] on div "straight haircut" at bounding box center [322, 379] width 80 height 14
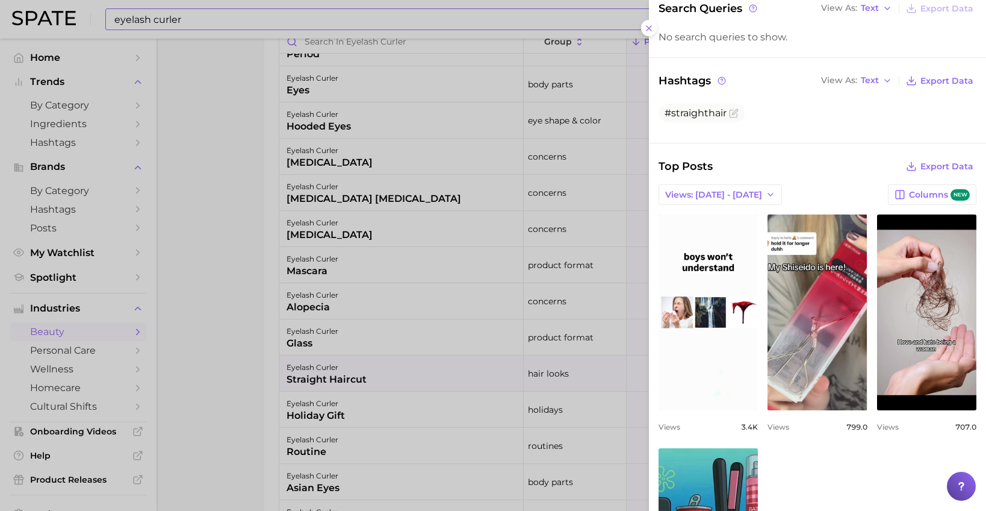
click at [252, 155] on div at bounding box center [493, 255] width 986 height 511
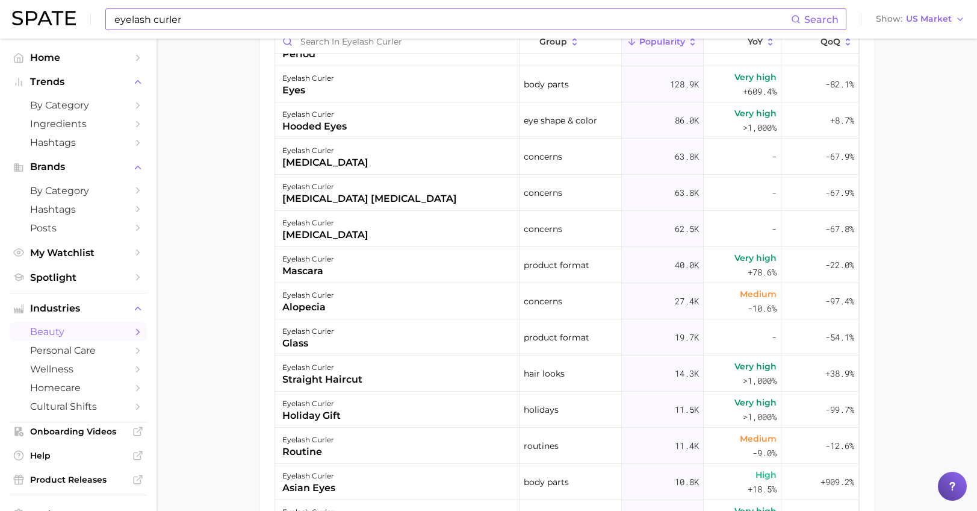
click at [228, 17] on input "eyelash curler" at bounding box center [452, 19] width 678 height 20
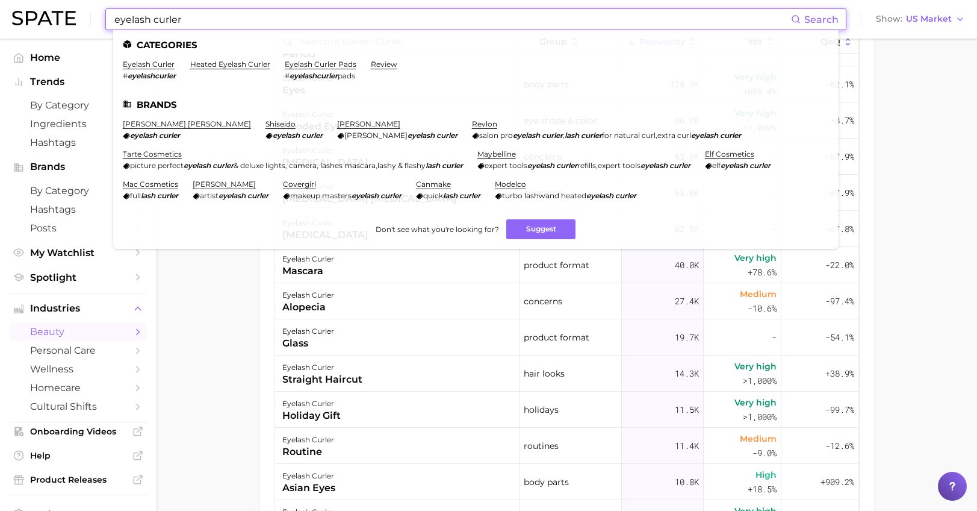
click at [136, 17] on input "eyelash curler" at bounding box center [452, 19] width 678 height 20
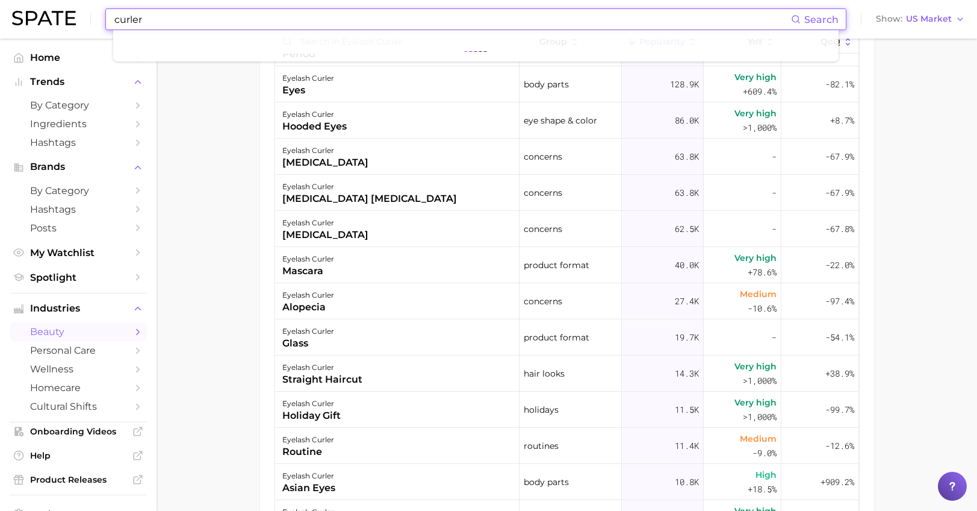
click at [149, 16] on input "curler" at bounding box center [452, 19] width 678 height 20
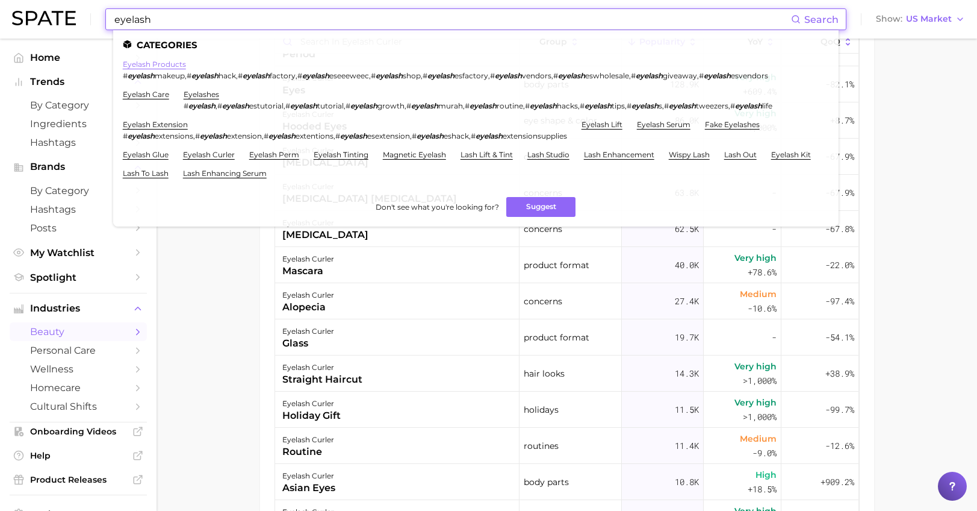
type input "eyelash"
click at [144, 64] on link "eyelash products" at bounding box center [154, 64] width 63 height 9
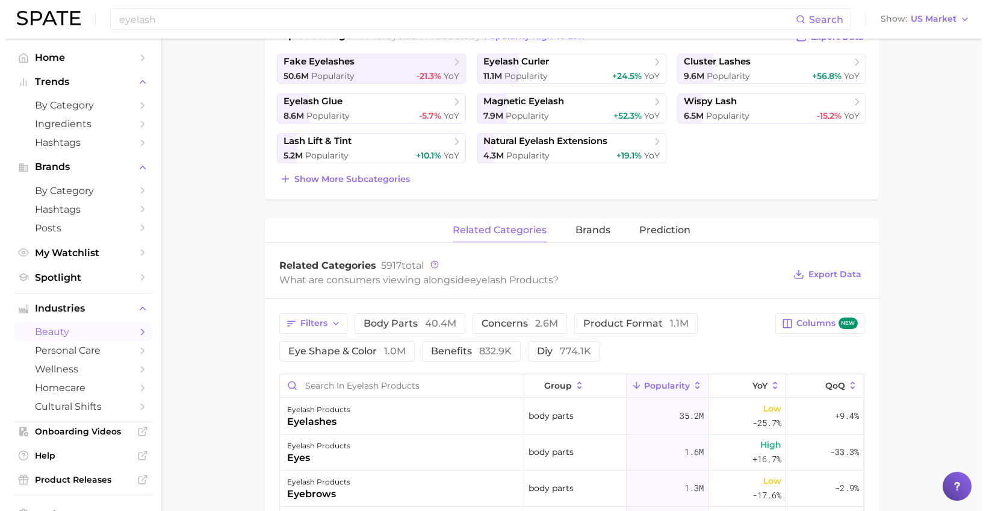
scroll to position [361, 0]
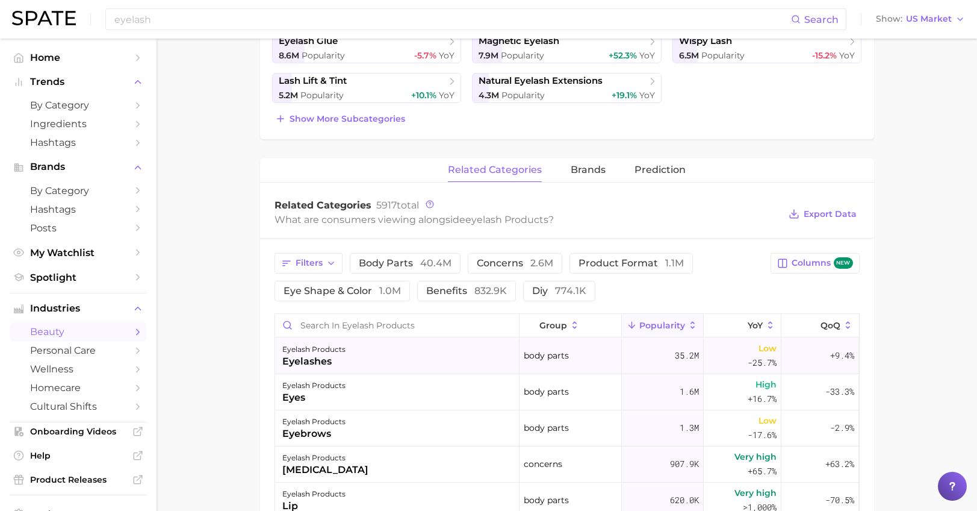
click at [337, 352] on div "eyelash products" at bounding box center [313, 349] width 63 height 14
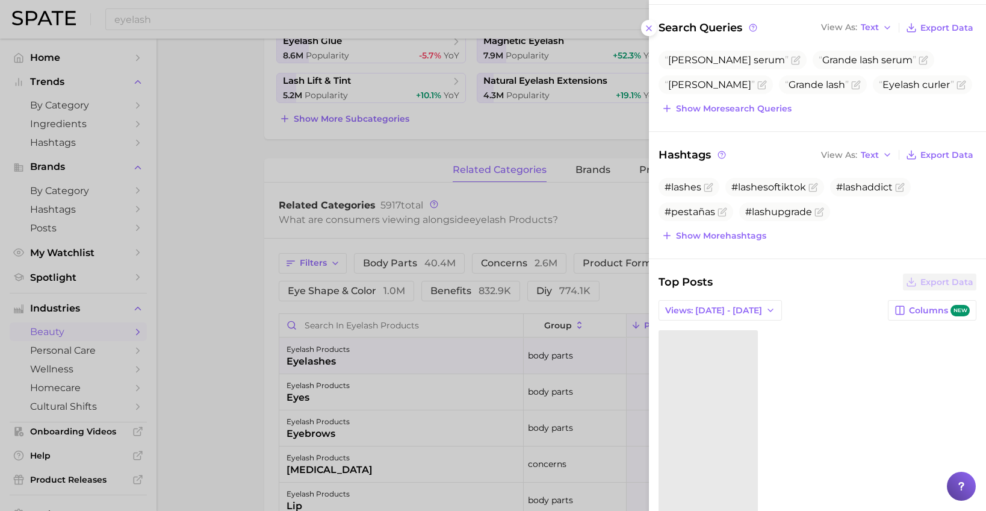
scroll to position [215, 0]
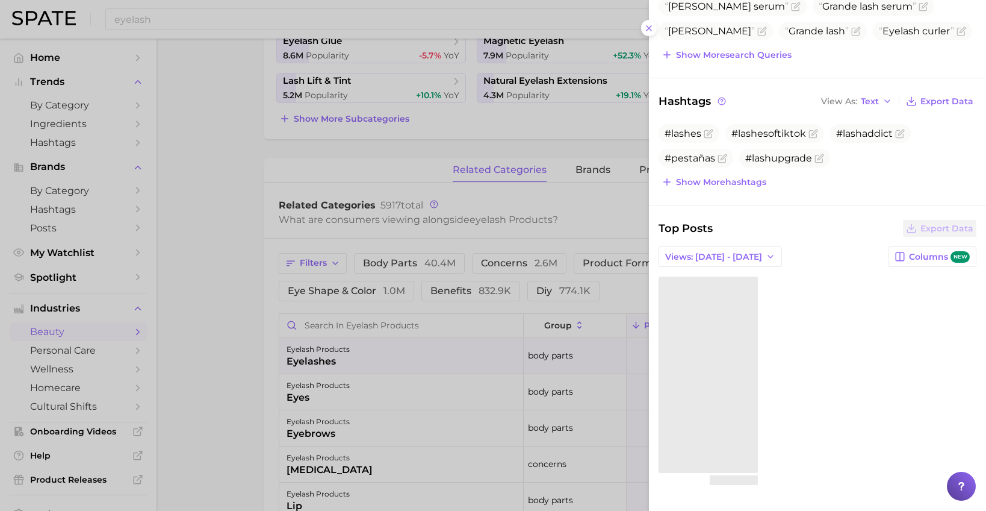
click at [829, 231] on div "Top Posts Export Data" at bounding box center [818, 228] width 318 height 17
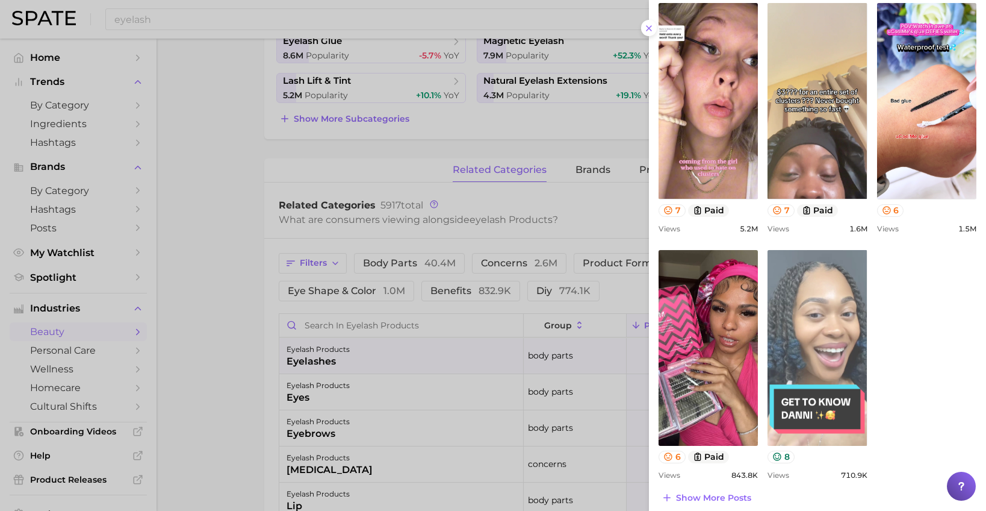
scroll to position [498, 0]
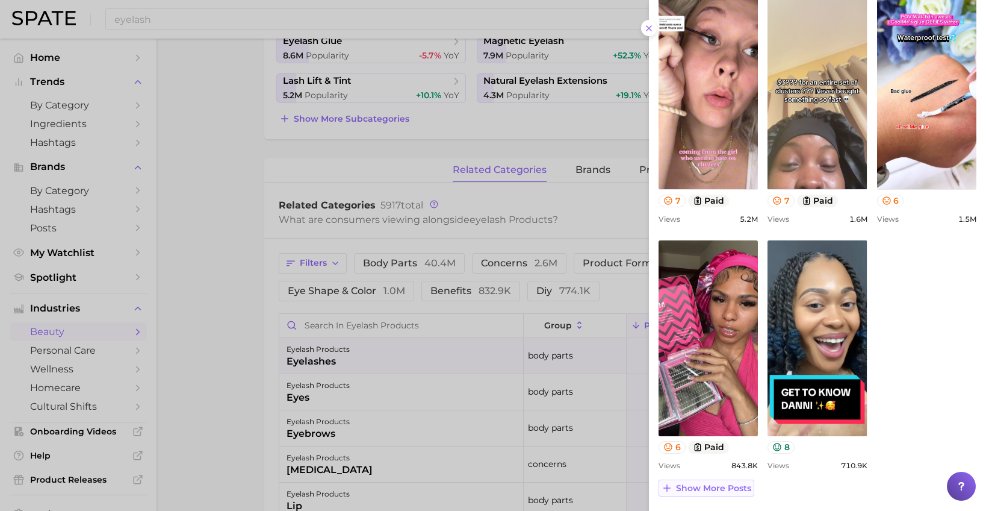
click at [708, 488] on span "Show more posts" at bounding box center [713, 488] width 75 height 10
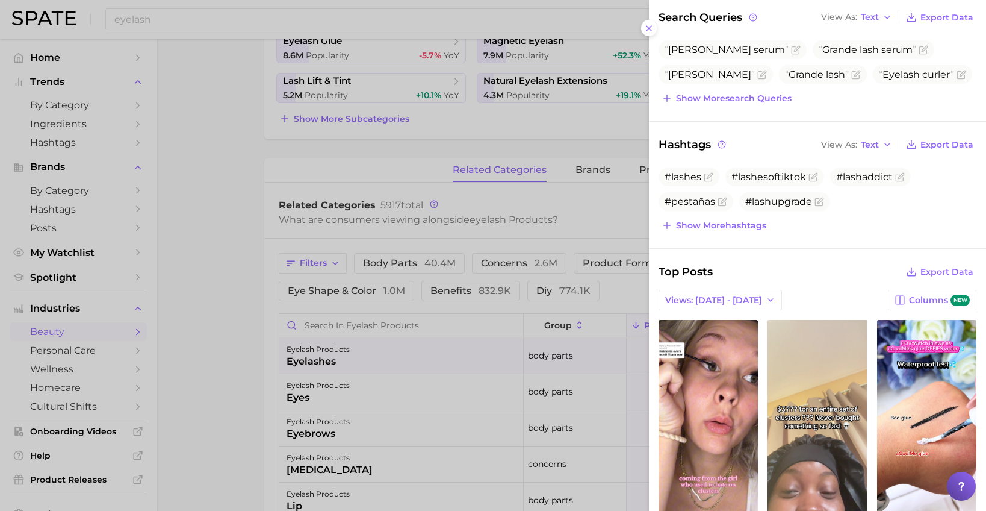
scroll to position [0, 0]
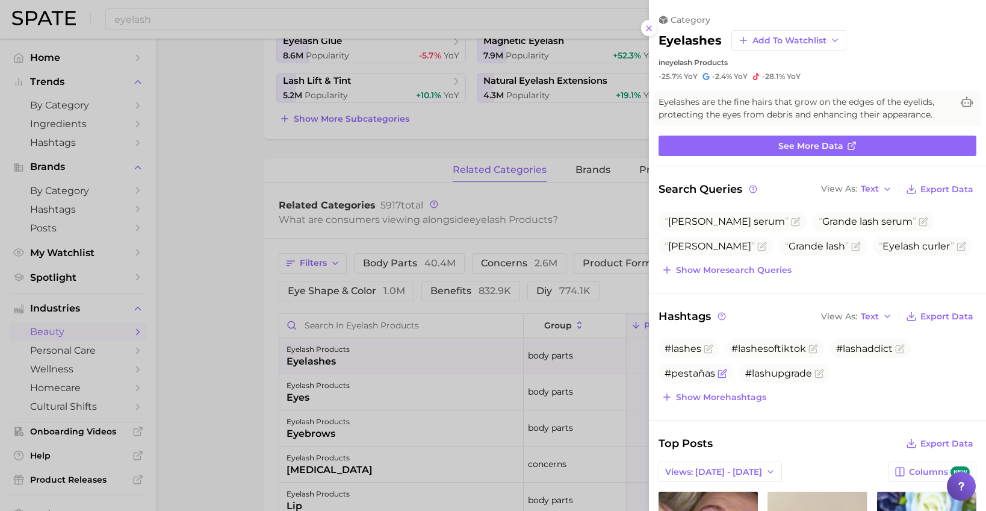
click at [692, 376] on span "#pestañas" at bounding box center [690, 372] width 51 height 11
click at [647, 22] on button at bounding box center [649, 28] width 16 height 16
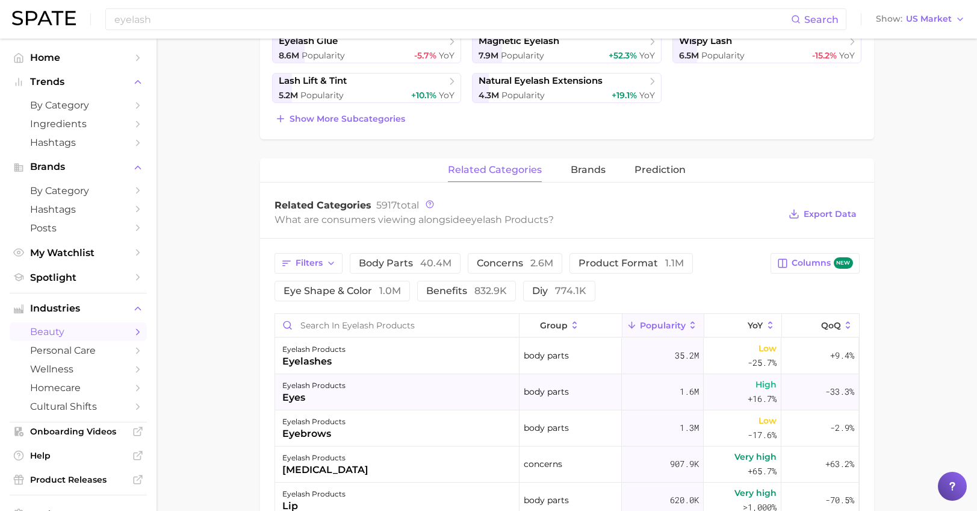
click at [309, 397] on div "eyes" at bounding box center [313, 397] width 63 height 14
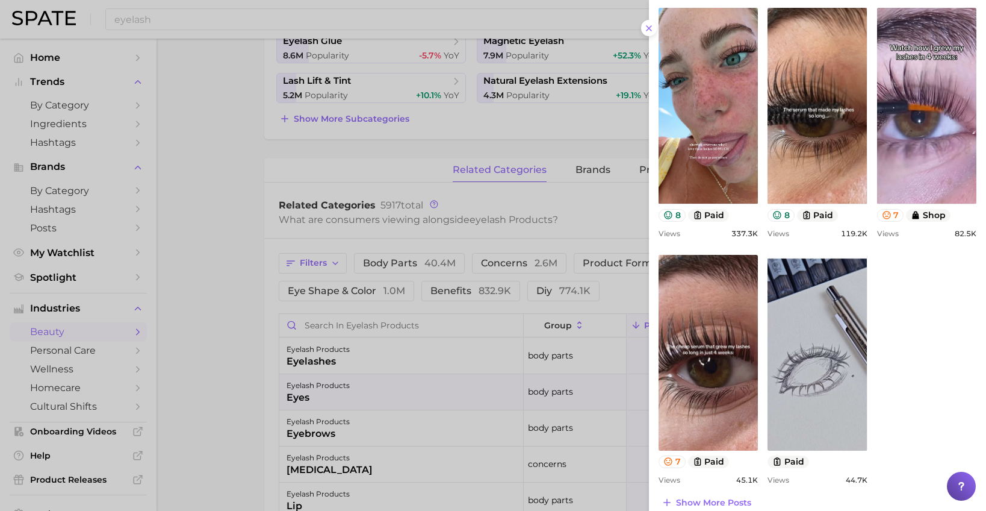
scroll to position [572, 0]
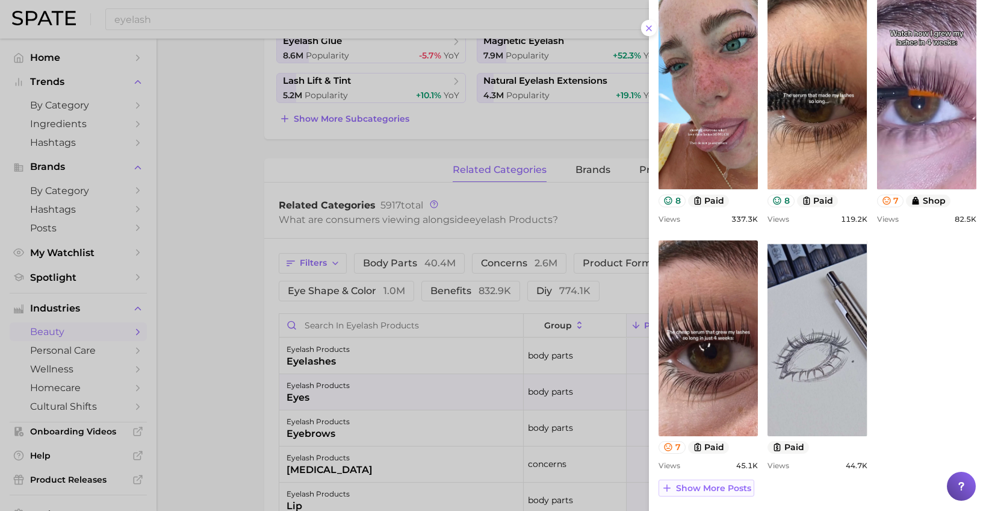
click at [708, 488] on span "Show more posts" at bounding box center [713, 488] width 75 height 10
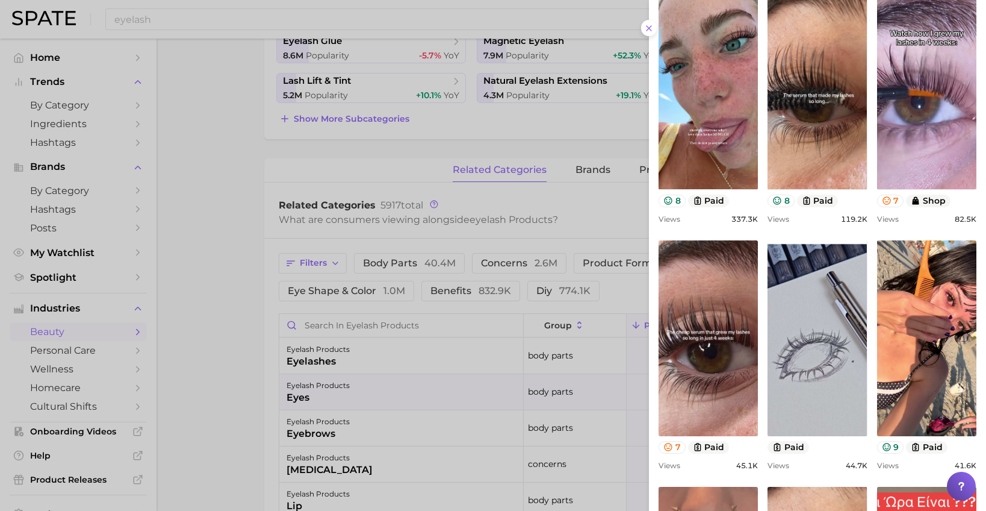
scroll to position [0, 0]
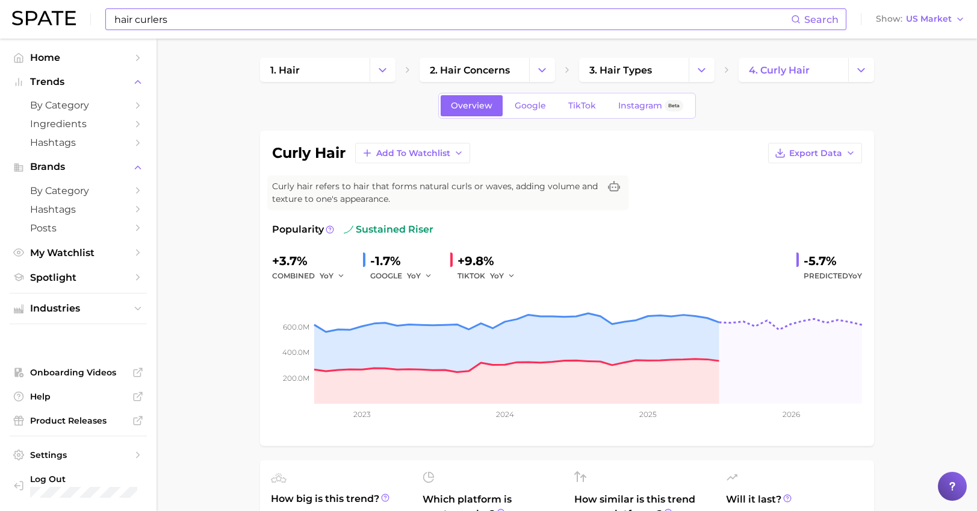
click at [210, 16] on input "hair curlers" at bounding box center [452, 19] width 678 height 20
click at [166, 10] on input at bounding box center [452, 19] width 678 height 20
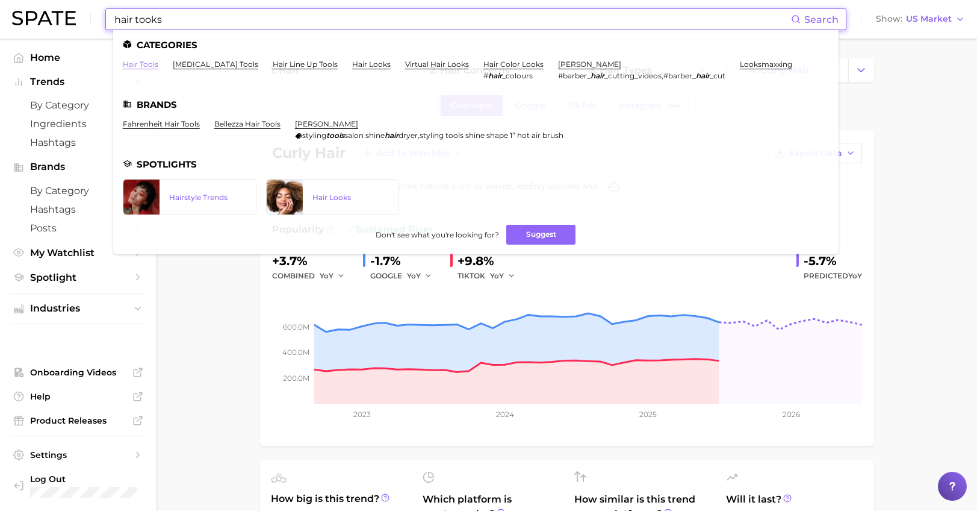
type input "hair tooks"
click at [142, 67] on link "hair tools" at bounding box center [141, 64] width 36 height 9
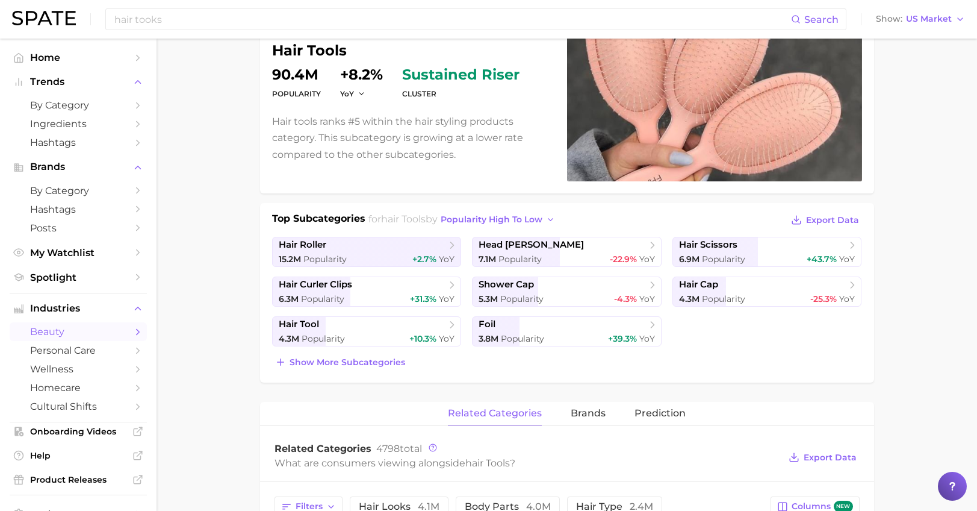
scroll to position [120, 0]
